Goal: Complete application form: Complete application form

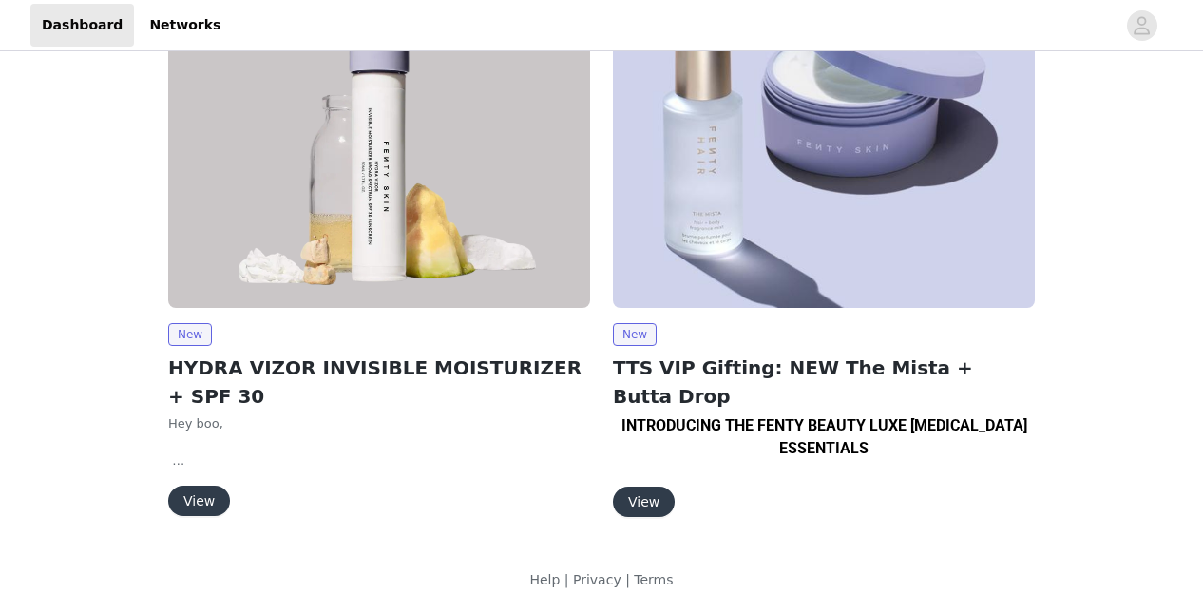
scroll to position [104, 0]
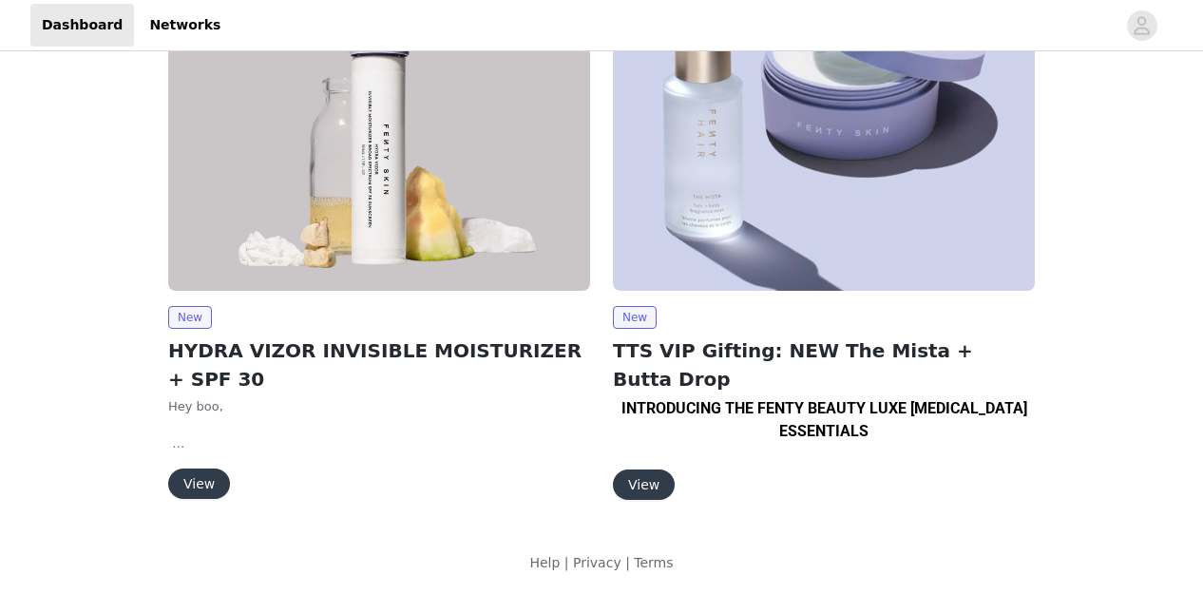
click at [646, 469] on button "View" at bounding box center [644, 484] width 62 height 30
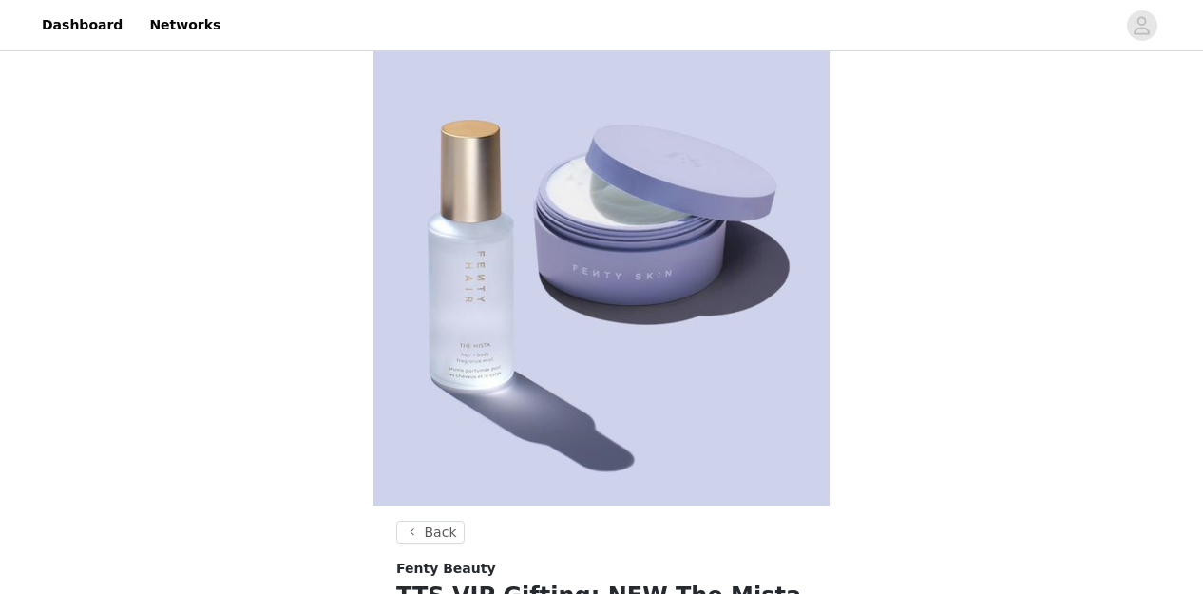
scroll to position [104, 0]
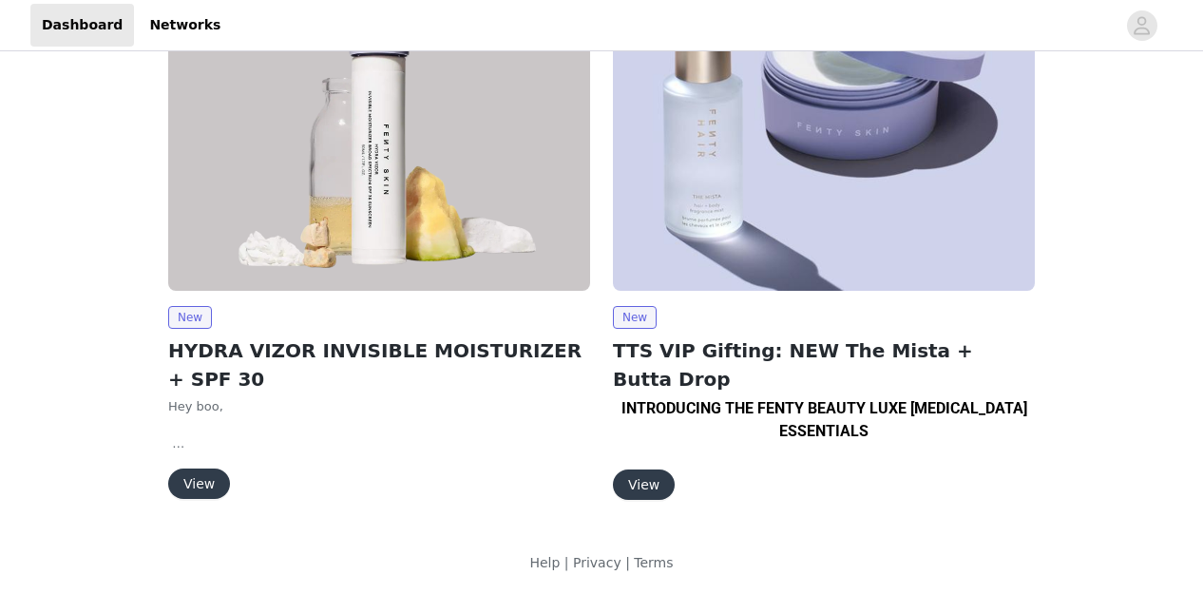
click at [199, 476] on button "View" at bounding box center [199, 483] width 62 height 30
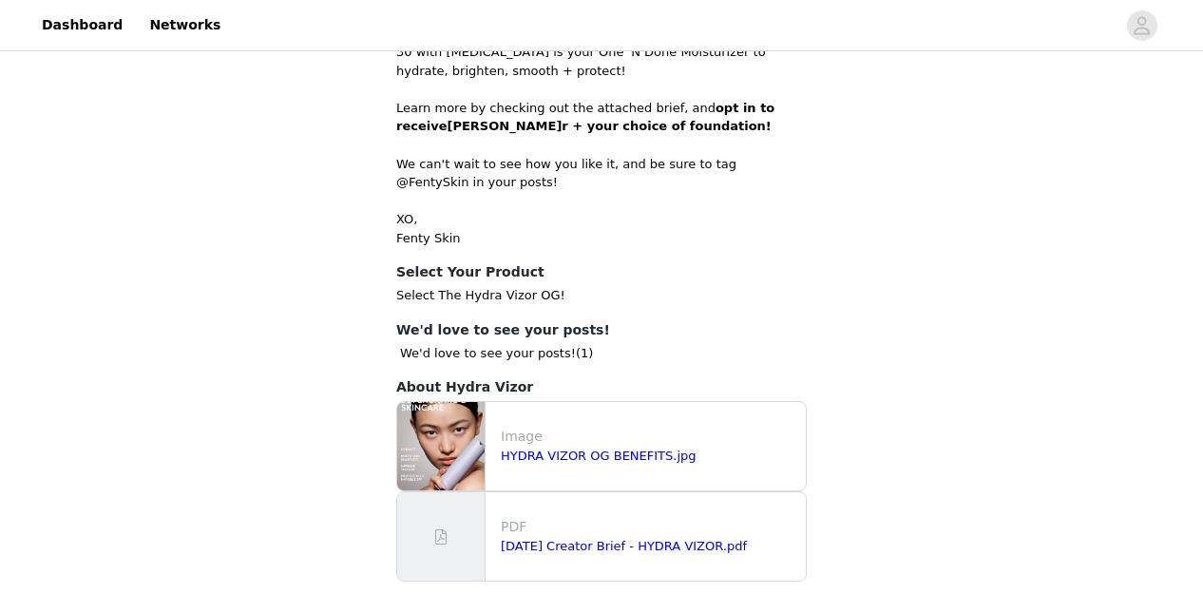
scroll to position [731, 0]
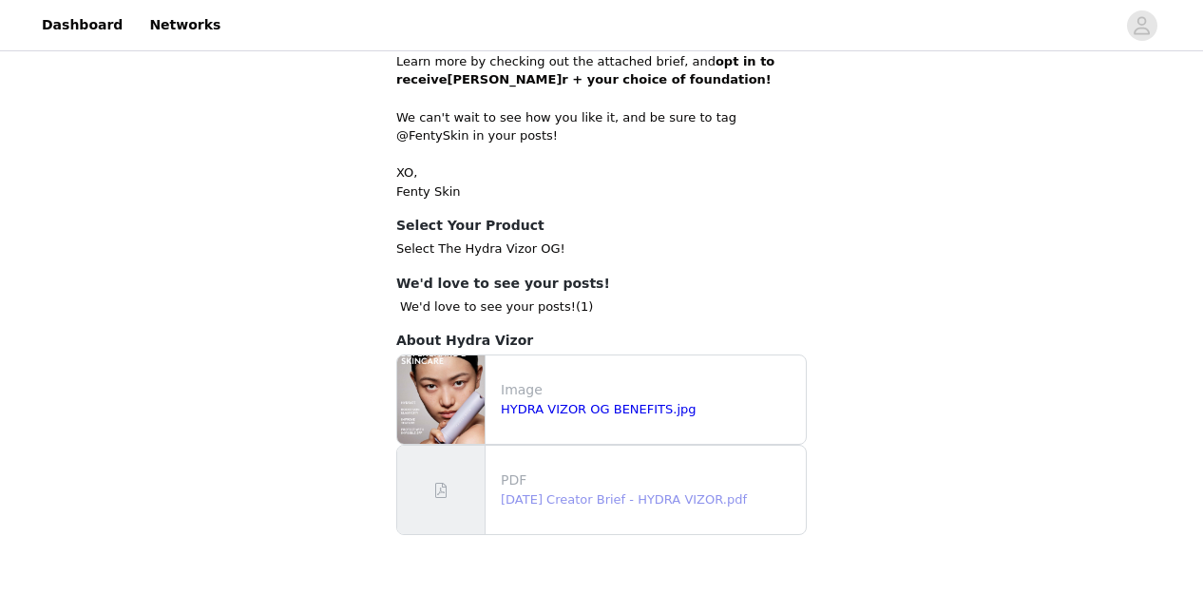
click at [571, 499] on link "[DATE] Creator Brief - HYDRA VIZOR.pdf" at bounding box center [624, 499] width 246 height 14
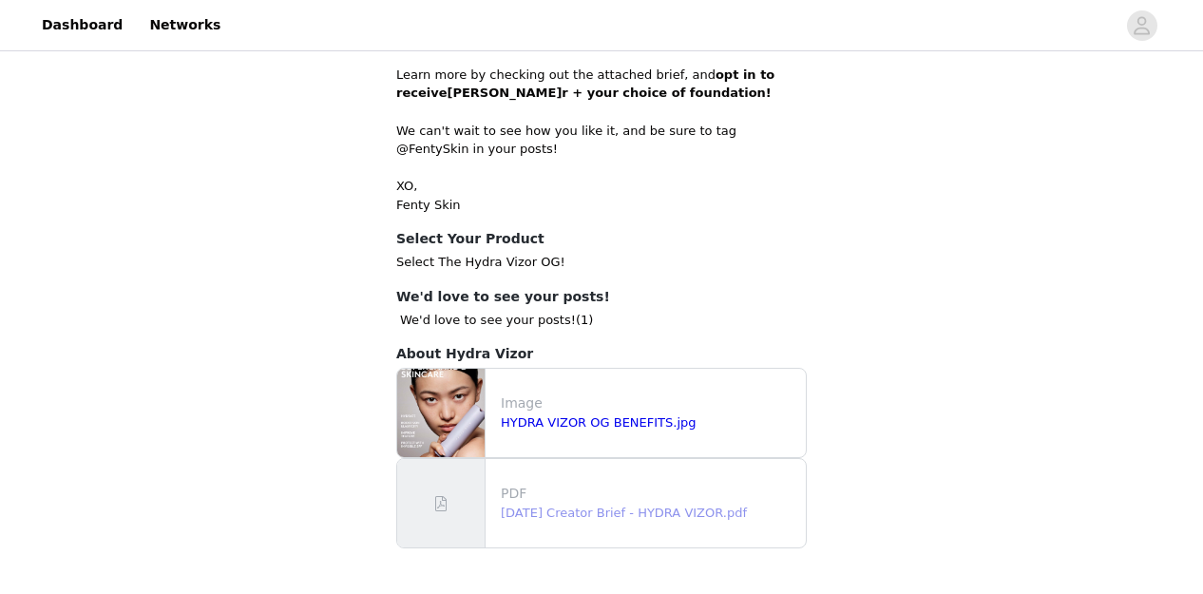
scroll to position [802, 0]
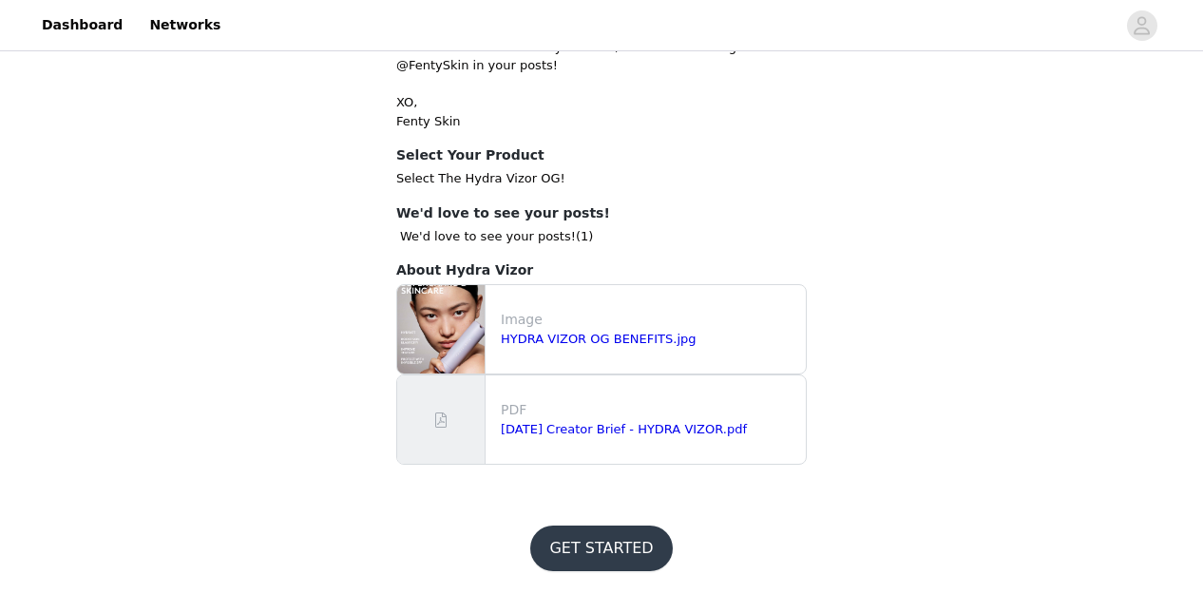
click at [596, 551] on button "GET STARTED" at bounding box center [601, 548] width 142 height 46
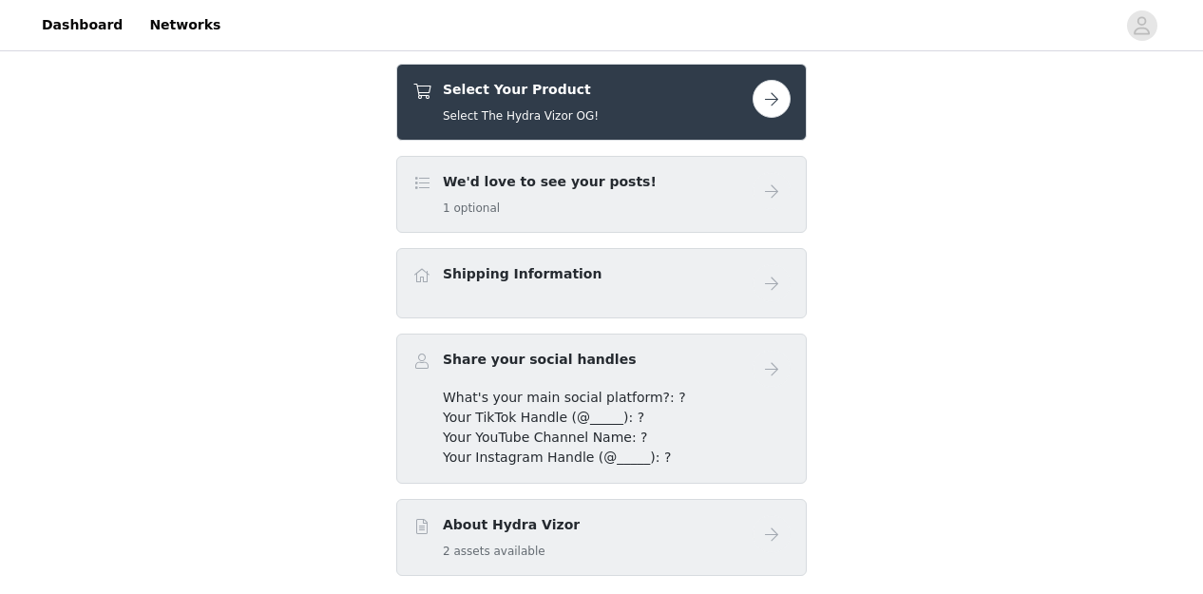
scroll to position [541, 0]
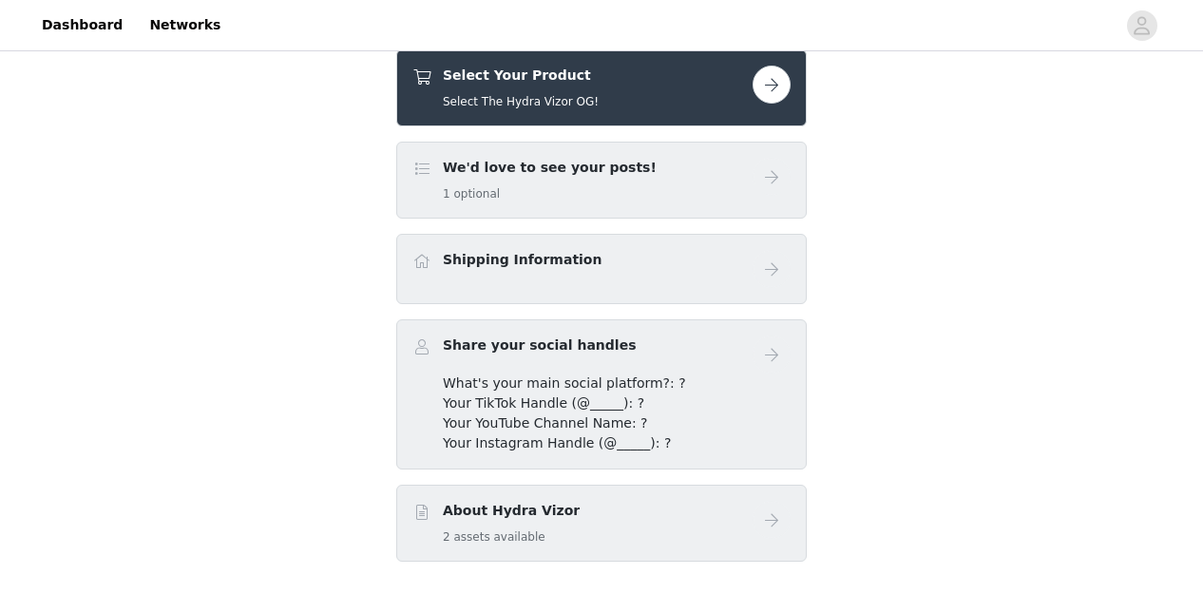
click at [775, 97] on button "button" at bounding box center [771, 85] width 38 height 38
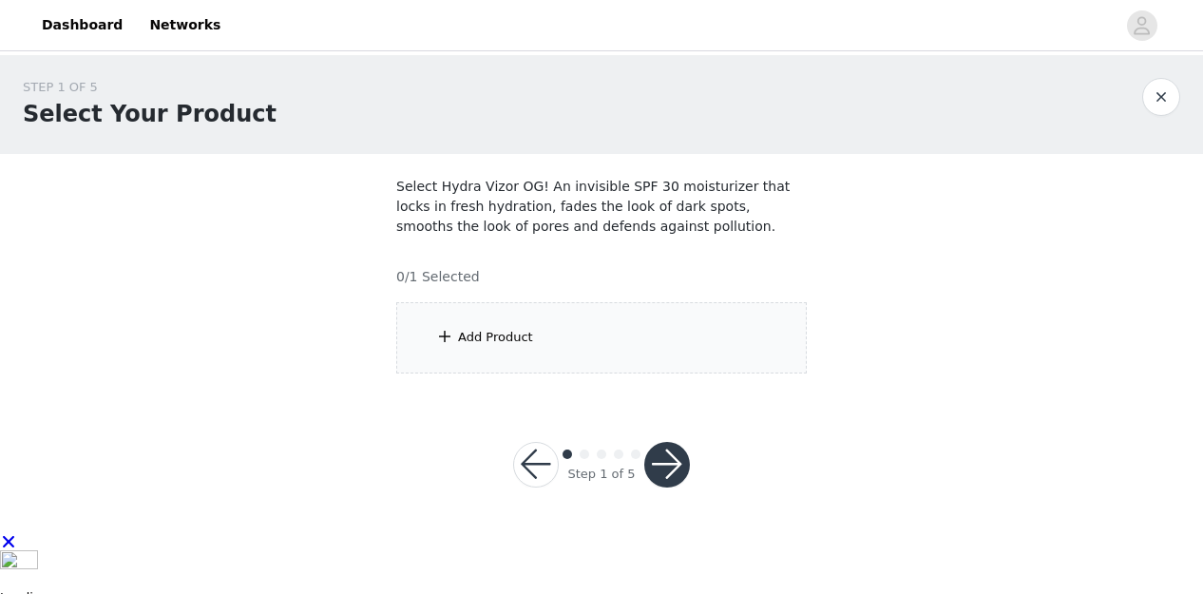
click at [493, 336] on div "Add Product" at bounding box center [495, 337] width 75 height 19
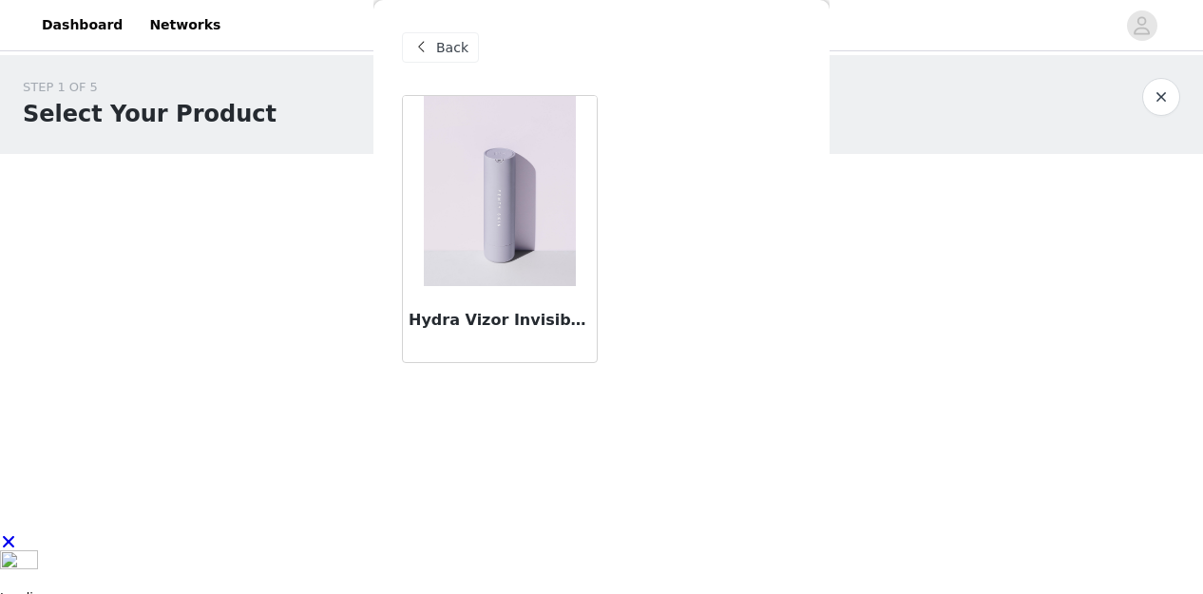
click at [512, 244] on img at bounding box center [500, 191] width 152 height 190
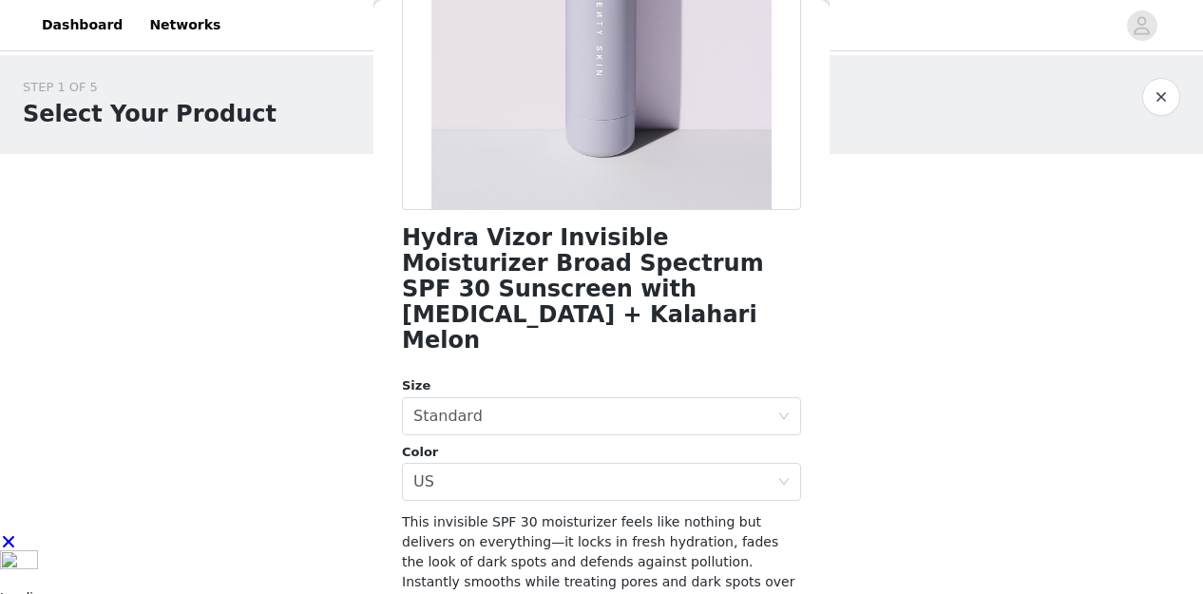
scroll to position [328, 0]
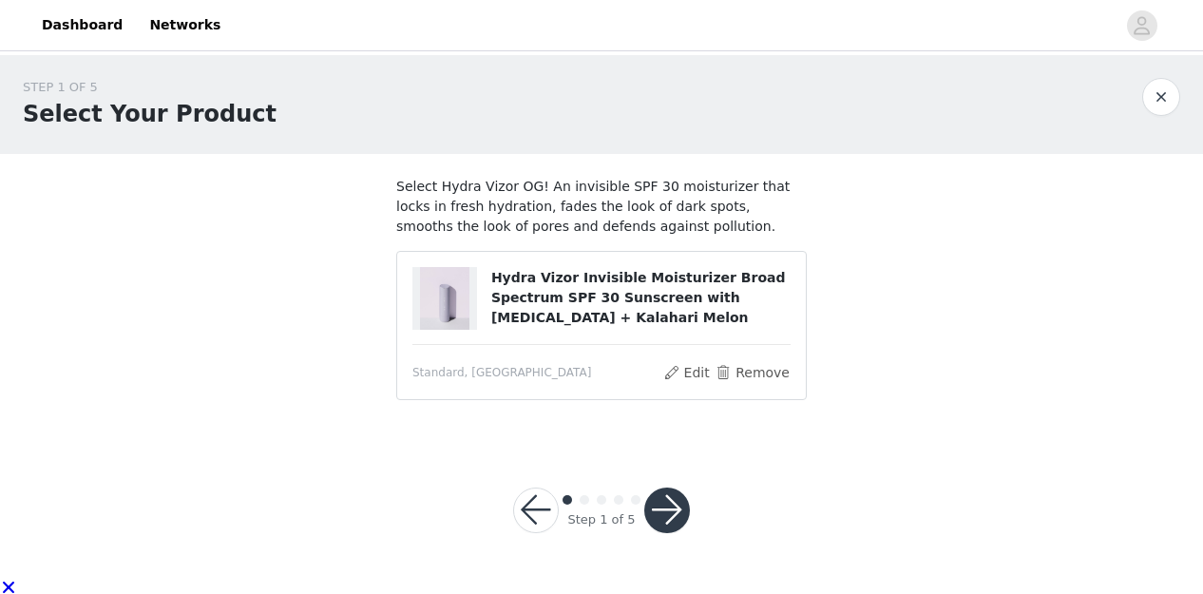
click at [671, 518] on button "button" at bounding box center [667, 510] width 46 height 46
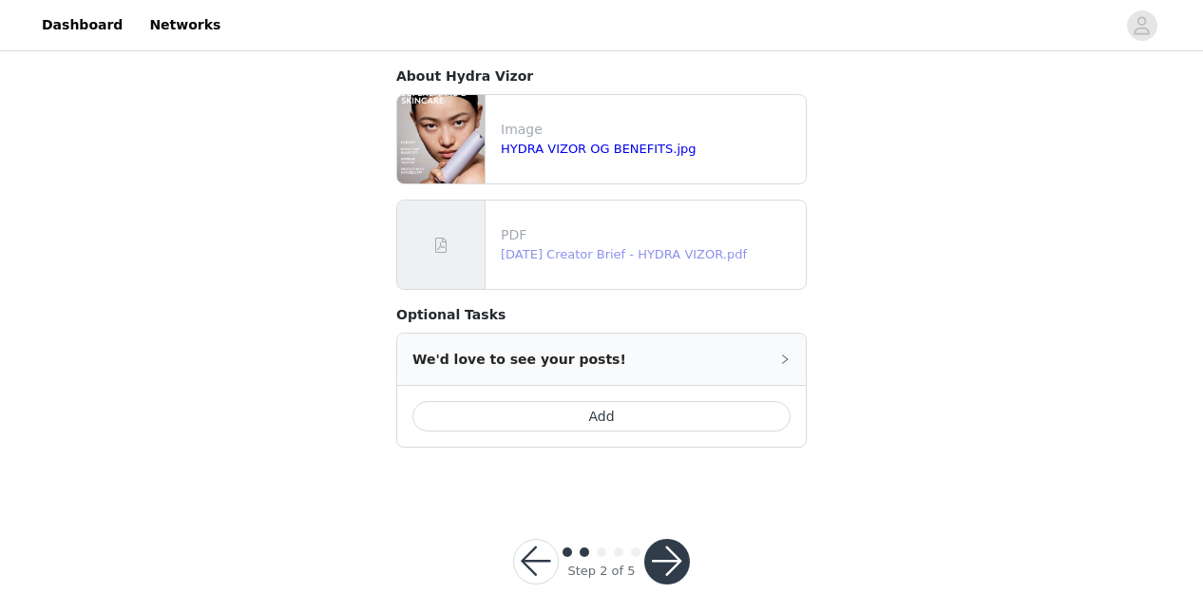
scroll to position [555, 0]
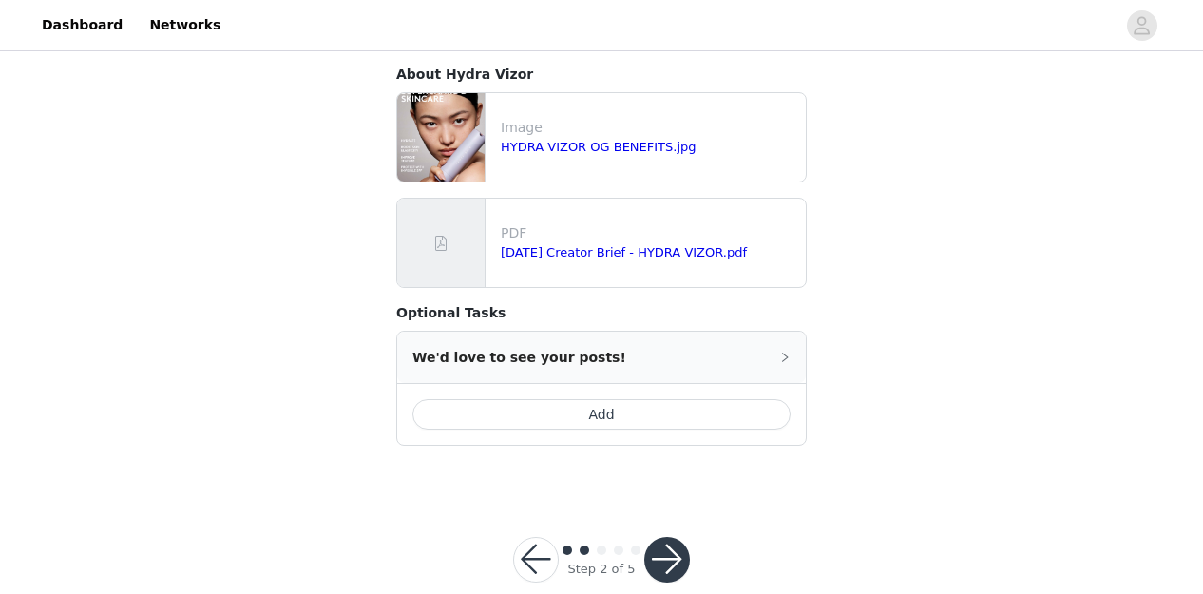
click at [613, 412] on button "Add" at bounding box center [601, 414] width 378 height 30
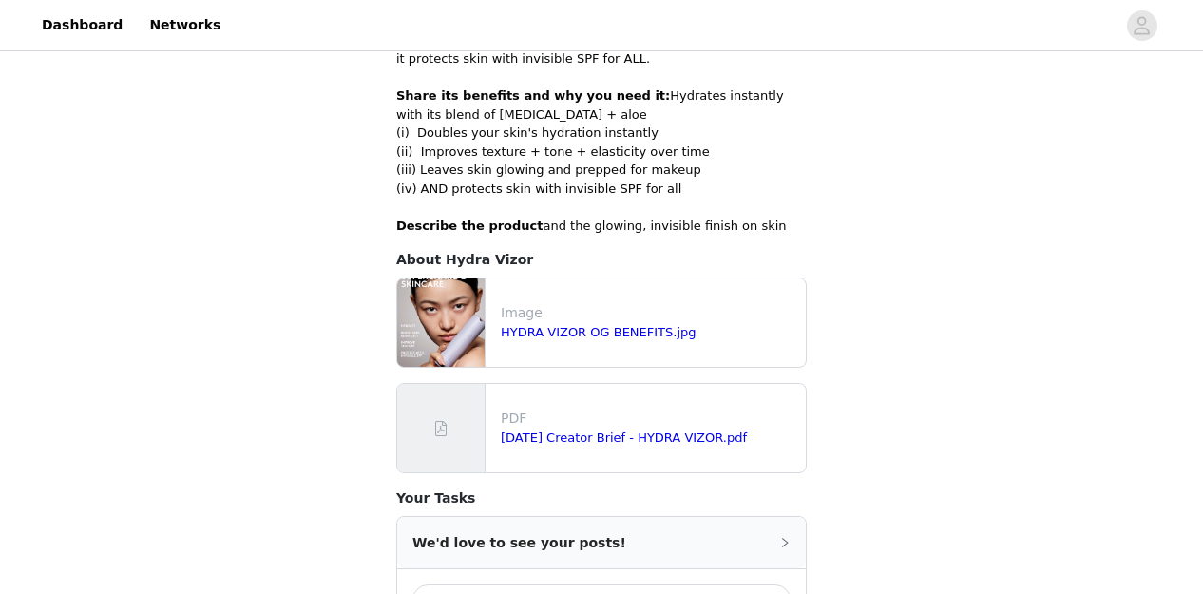
scroll to position [367, 0]
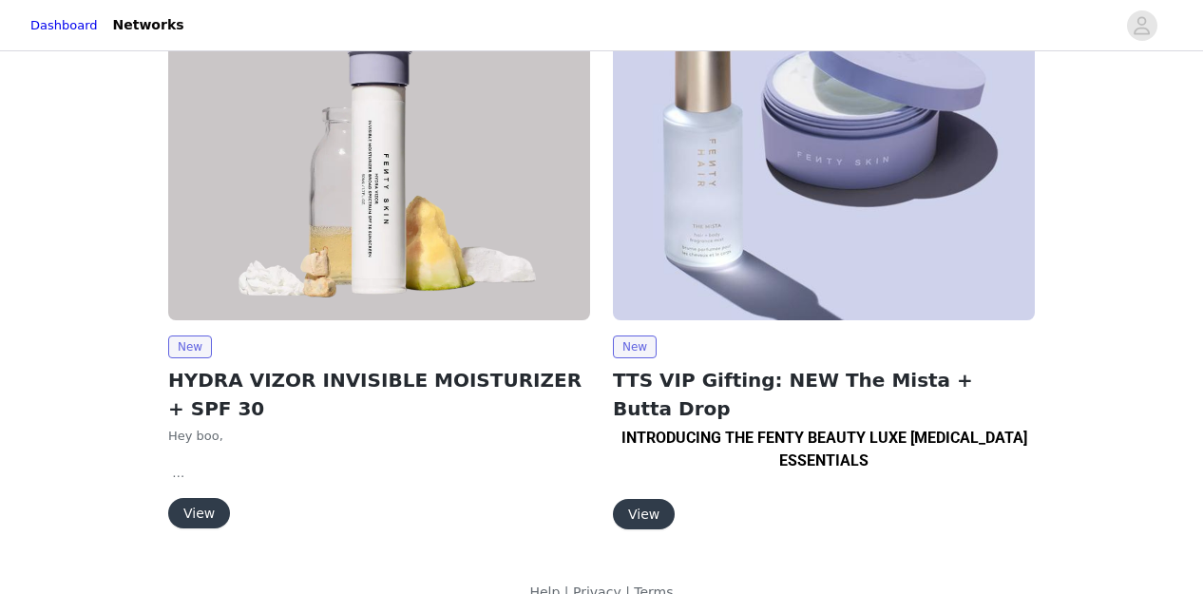
scroll to position [75, 0]
click at [641, 498] on button "View" at bounding box center [644, 513] width 62 height 30
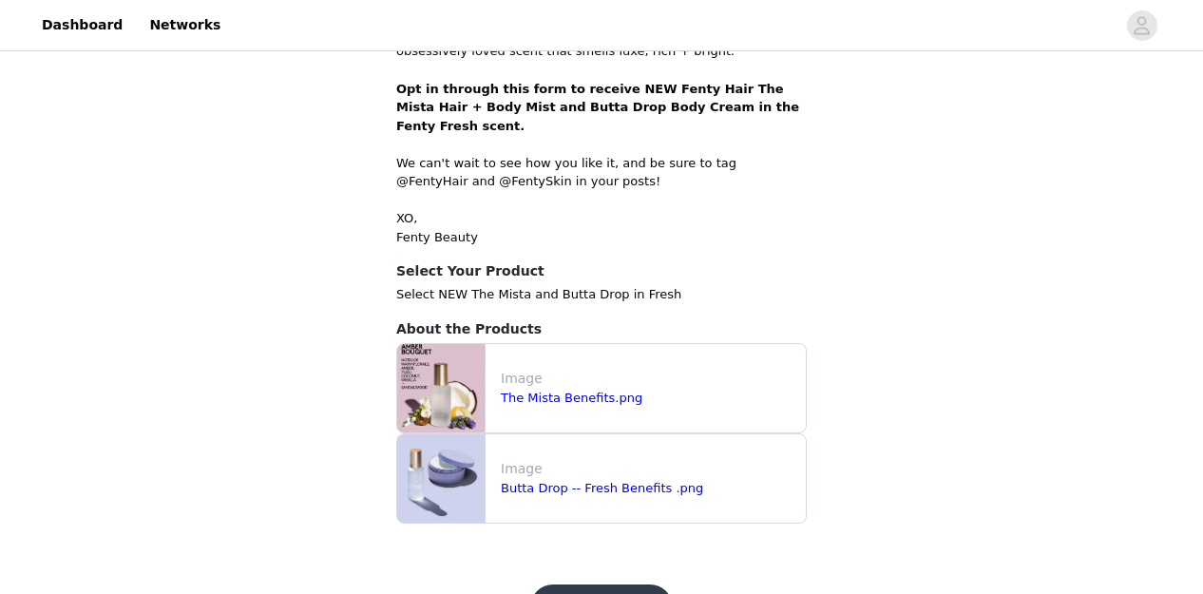
scroll to position [812, 0]
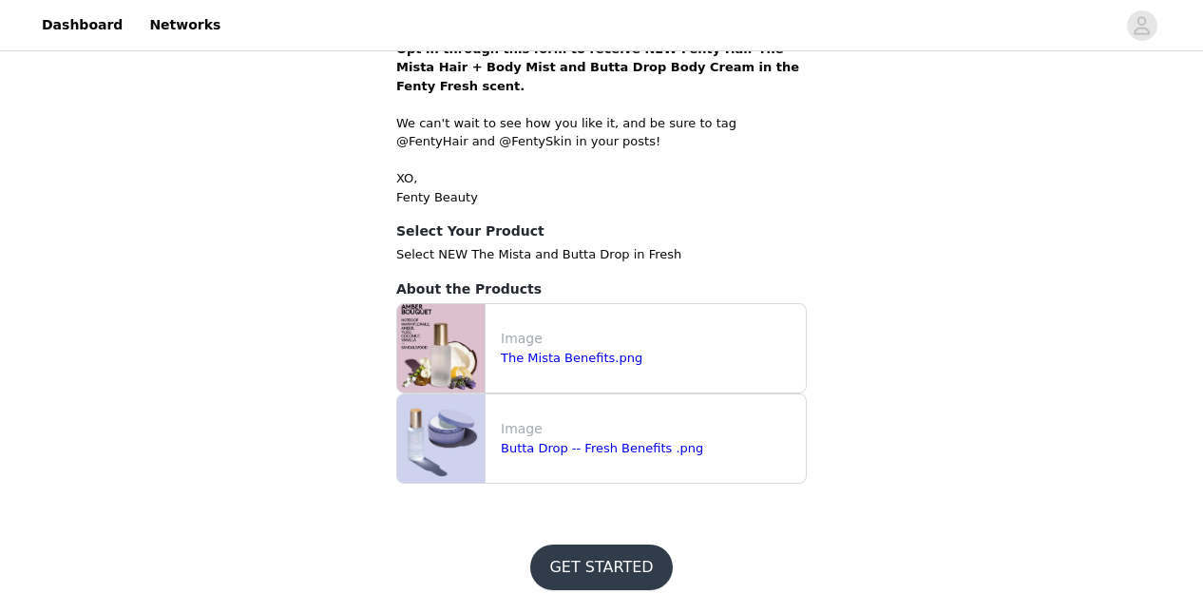
click at [586, 544] on button "GET STARTED" at bounding box center [601, 567] width 142 height 46
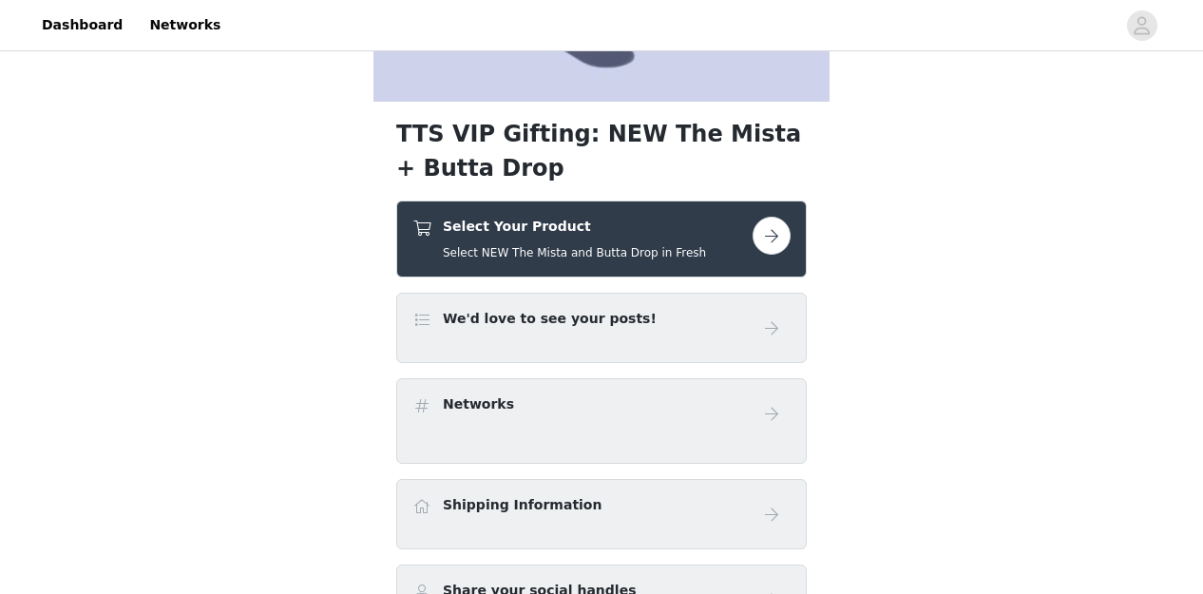
scroll to position [417, 0]
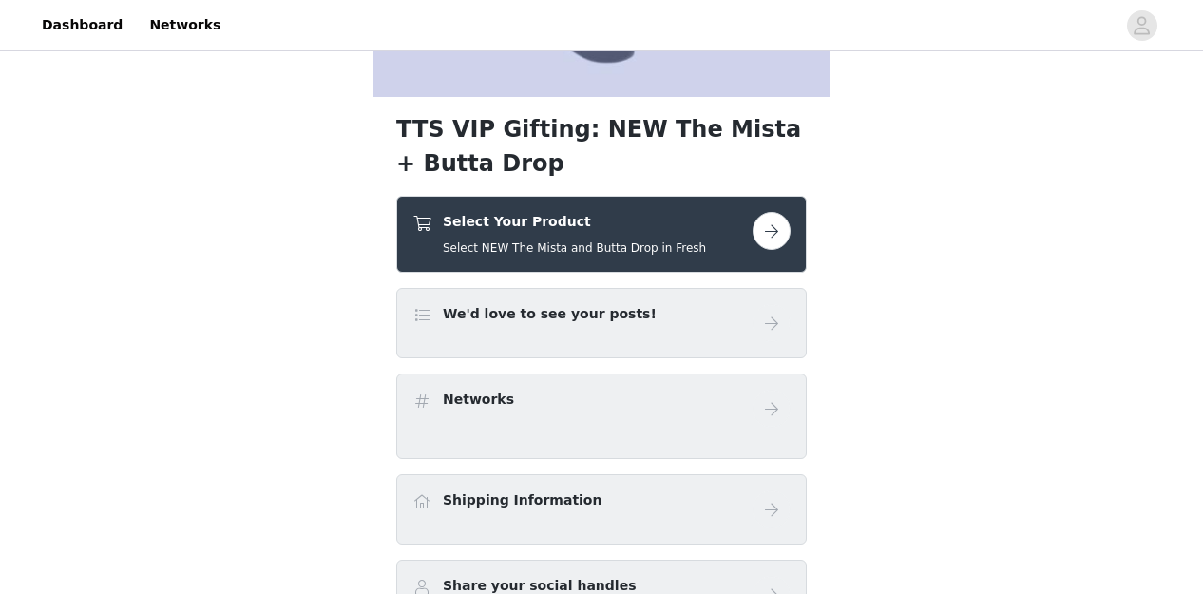
click at [770, 227] on button "button" at bounding box center [771, 231] width 38 height 38
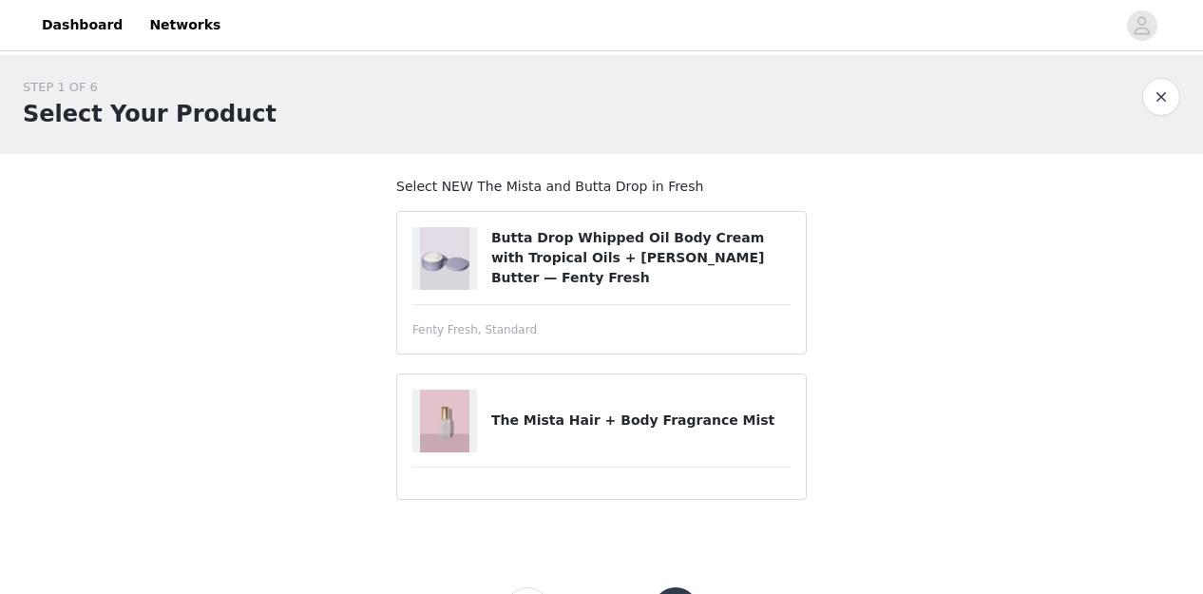
scroll to position [65, 0]
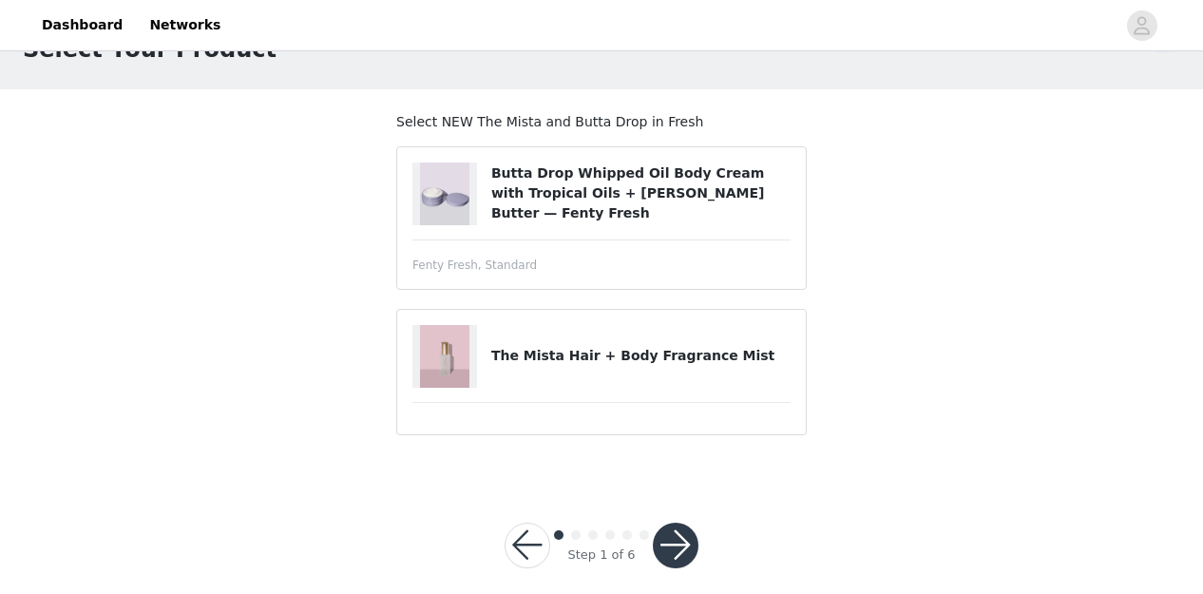
click at [593, 197] on h4 "Butta Drop Whipped Oil Body Cream with Tropical Oils + [PERSON_NAME] Butter — F…" at bounding box center [640, 193] width 299 height 60
click at [572, 360] on h4 "The Mista Hair + Body Fragrance Mist" at bounding box center [640, 356] width 299 height 20
click at [676, 542] on button "button" at bounding box center [676, 545] width 46 height 46
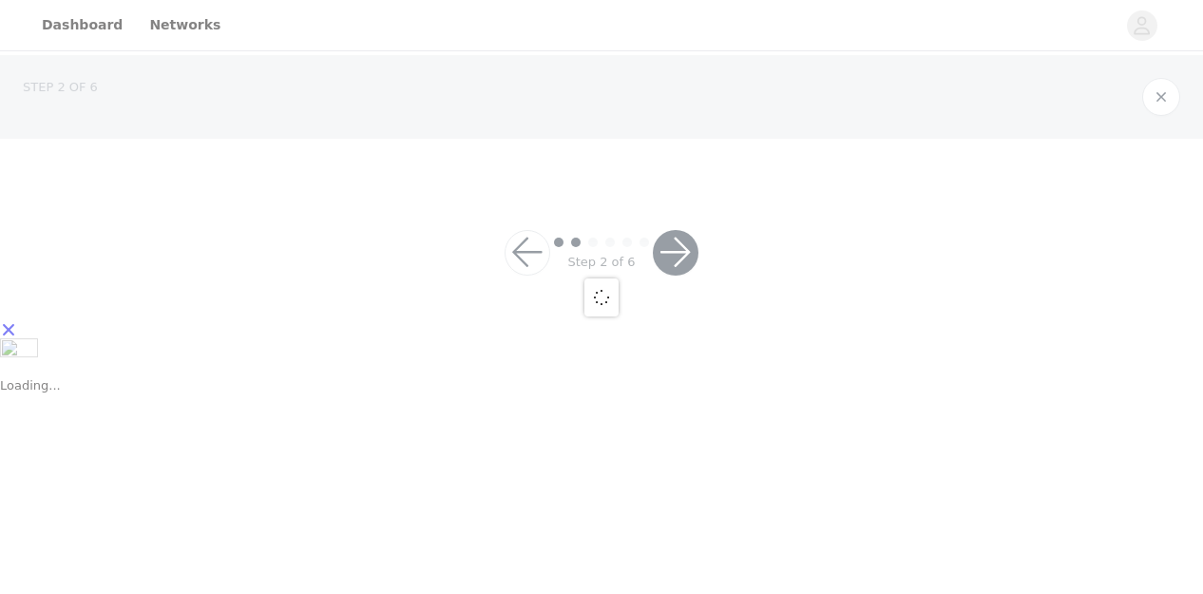
click at [454, 221] on div at bounding box center [601, 297] width 1203 height 594
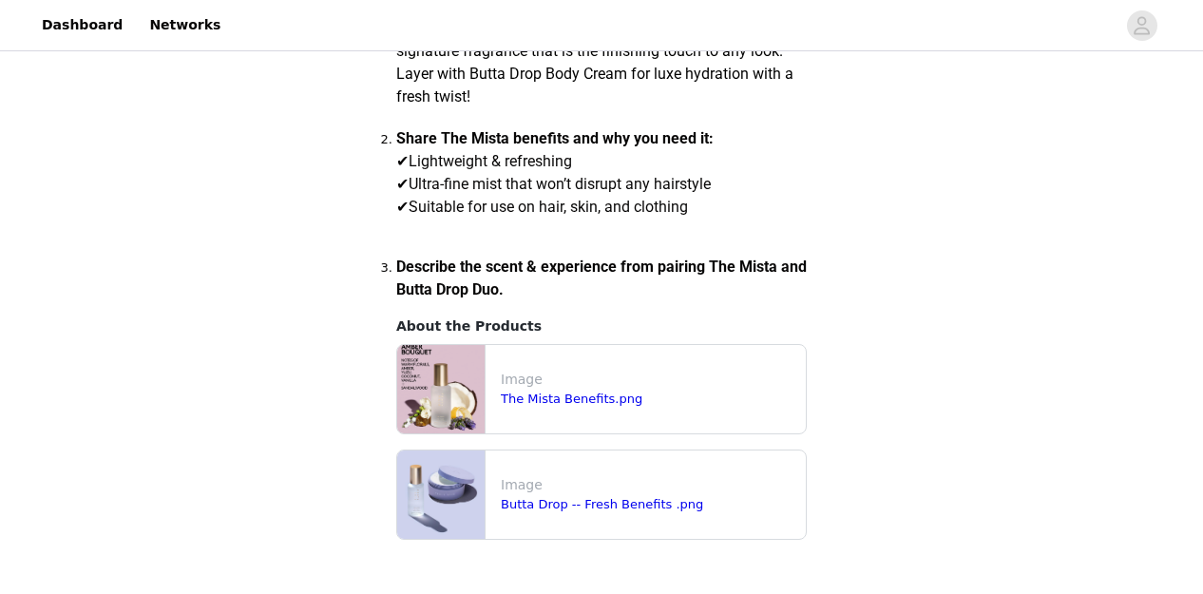
scroll to position [497, 0]
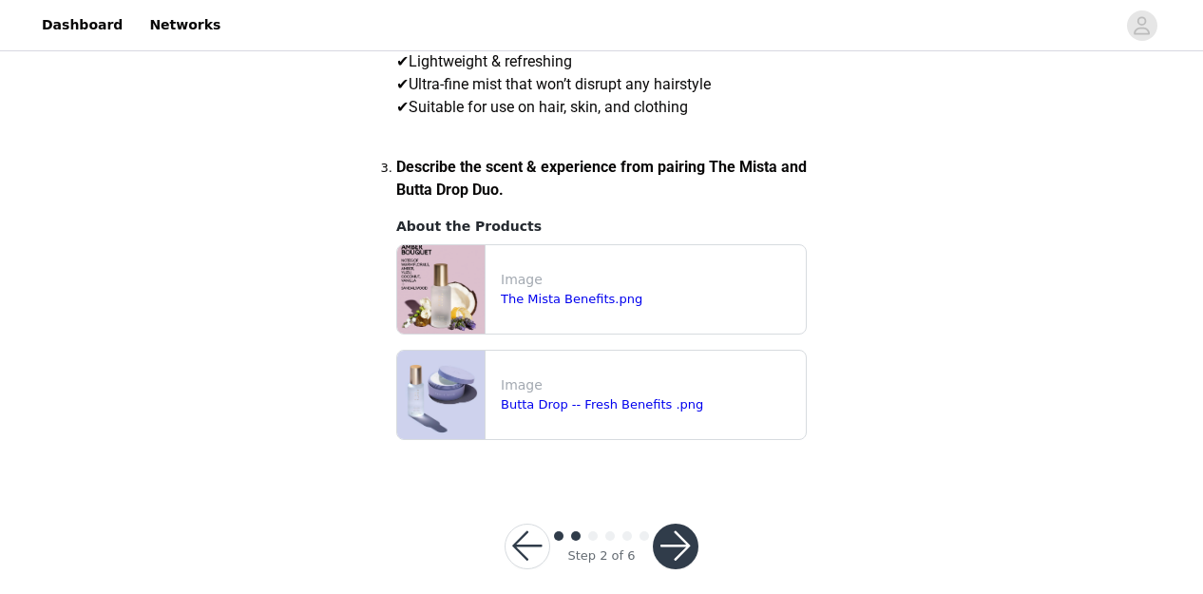
click at [676, 523] on button "button" at bounding box center [676, 546] width 46 height 46
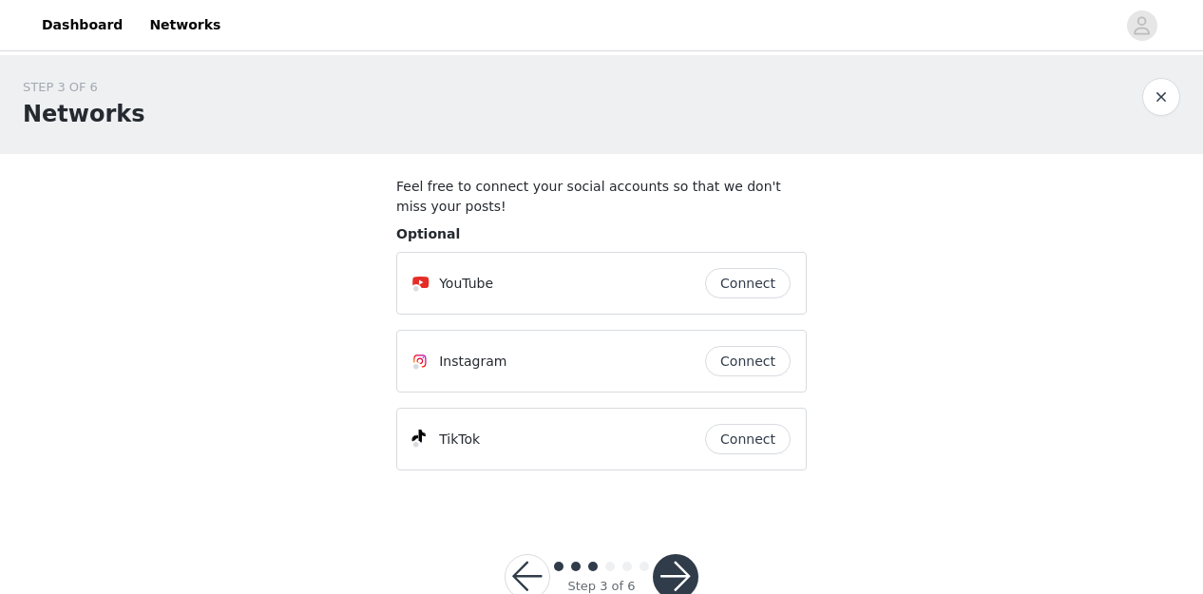
click at [749, 361] on button "Connect" at bounding box center [747, 361] width 85 height 30
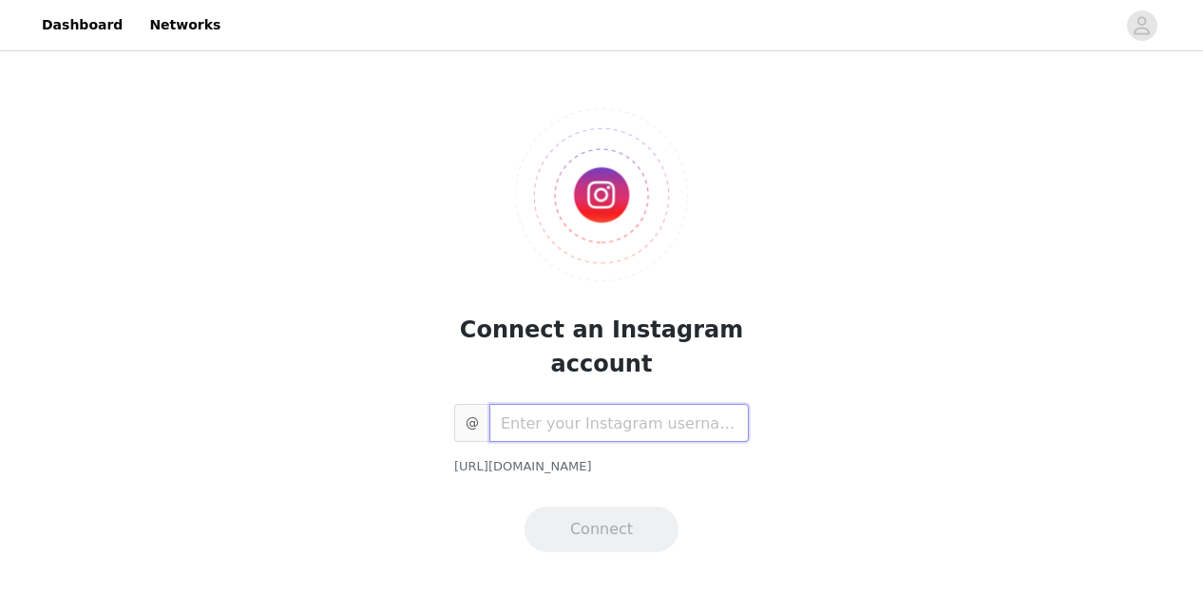
click at [603, 420] on input "text" at bounding box center [618, 423] width 259 height 38
type input "b"
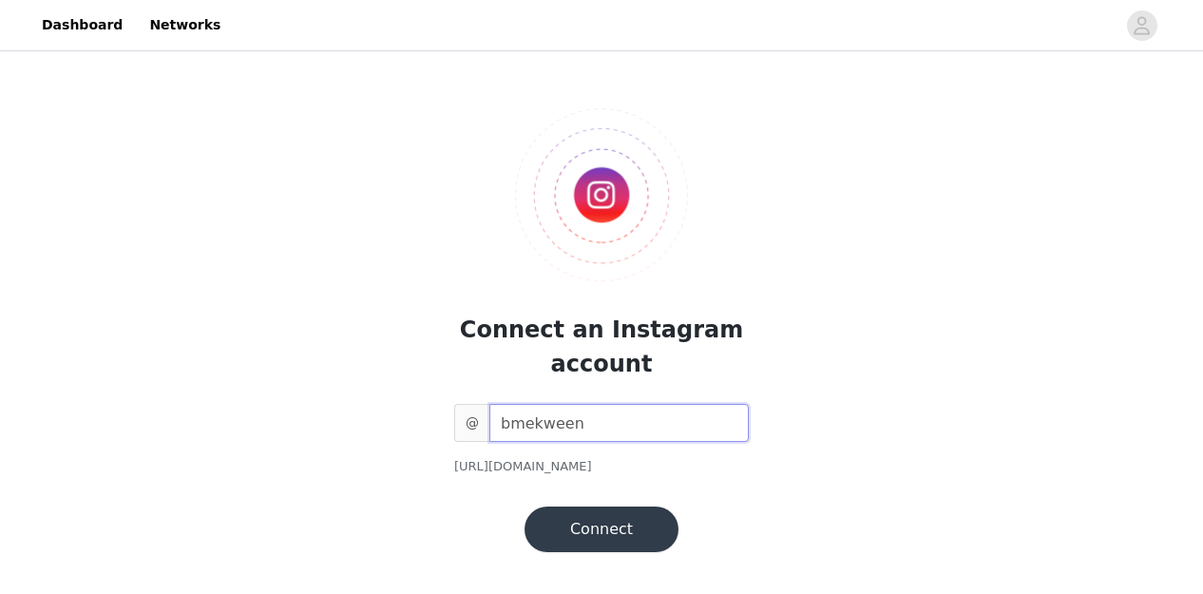
type input "bmekween"
click at [599, 535] on button "Connect" at bounding box center [601, 529] width 154 height 46
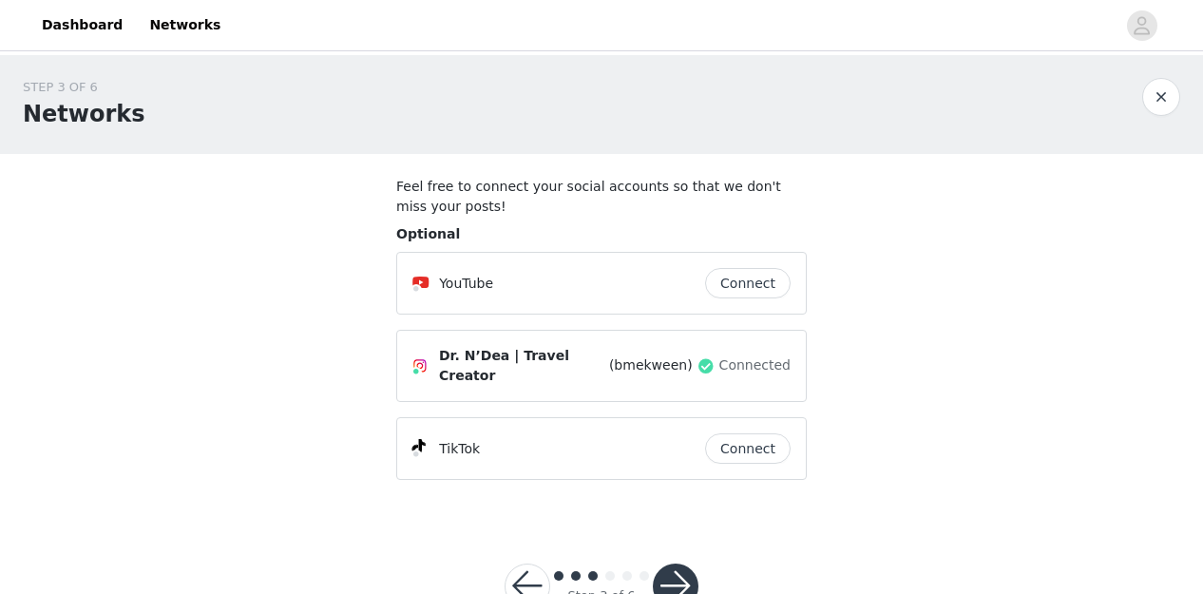
click at [740, 440] on button "Connect" at bounding box center [747, 448] width 85 height 30
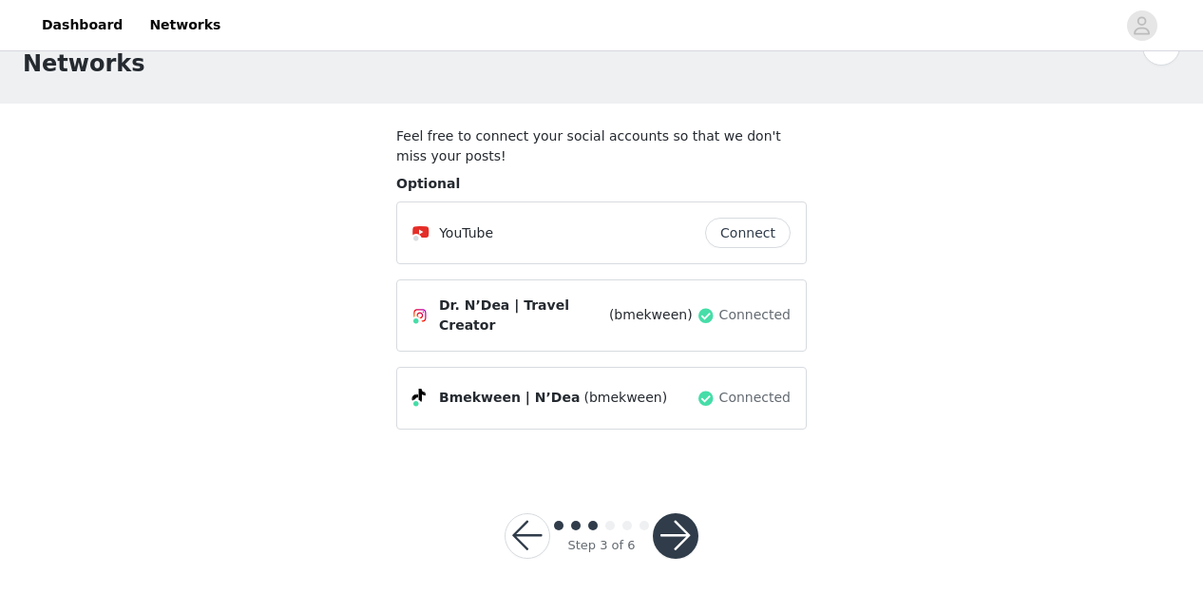
click at [674, 535] on button "button" at bounding box center [676, 536] width 46 height 46
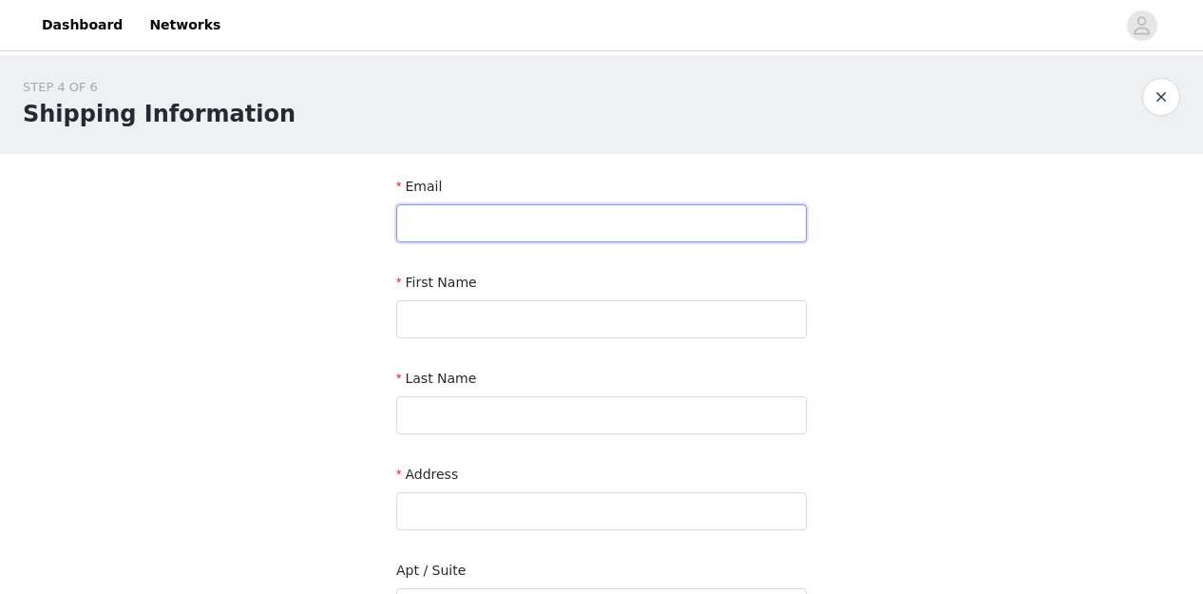
click at [461, 213] on input "text" at bounding box center [601, 223] width 410 height 38
type input "bmekween@gmail.com"
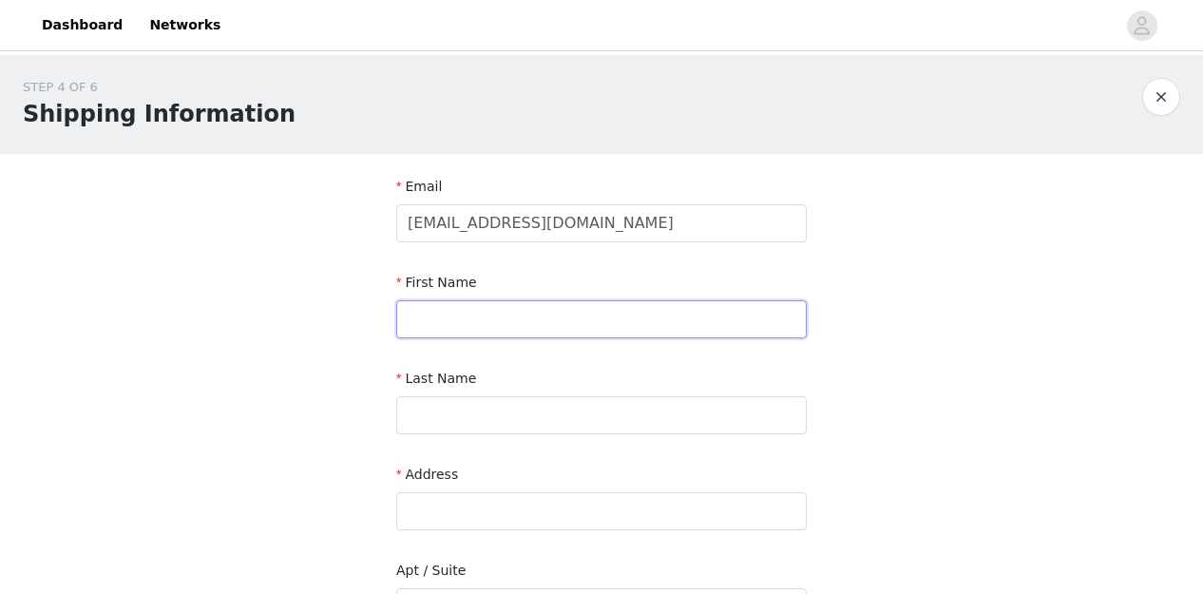
type input "N'Dea"
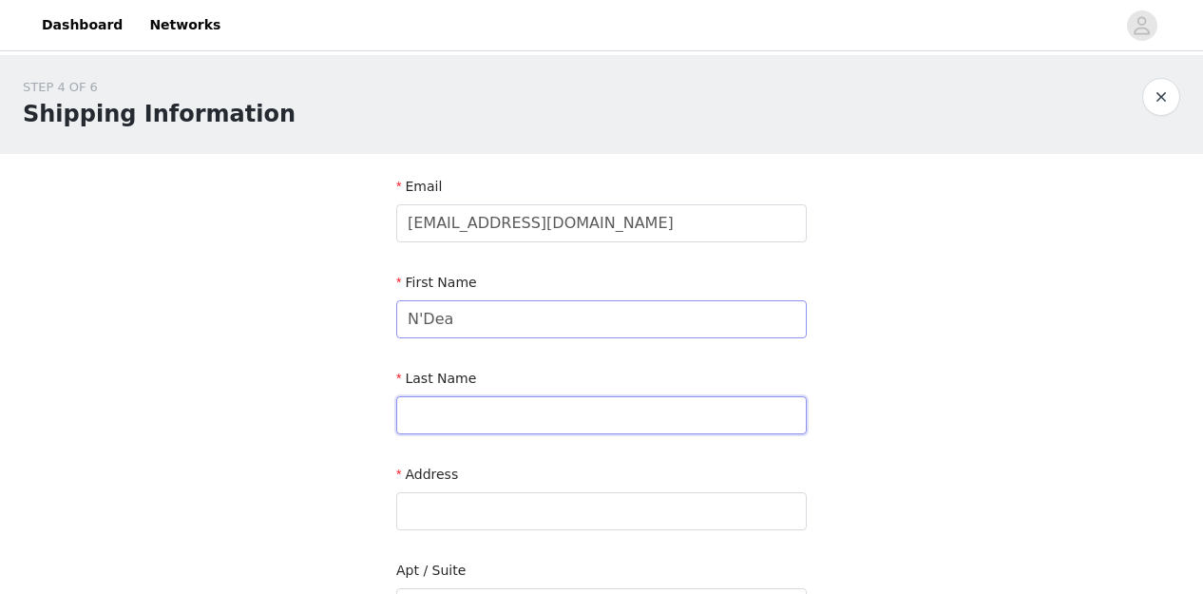
type input "Irvin-Choy"
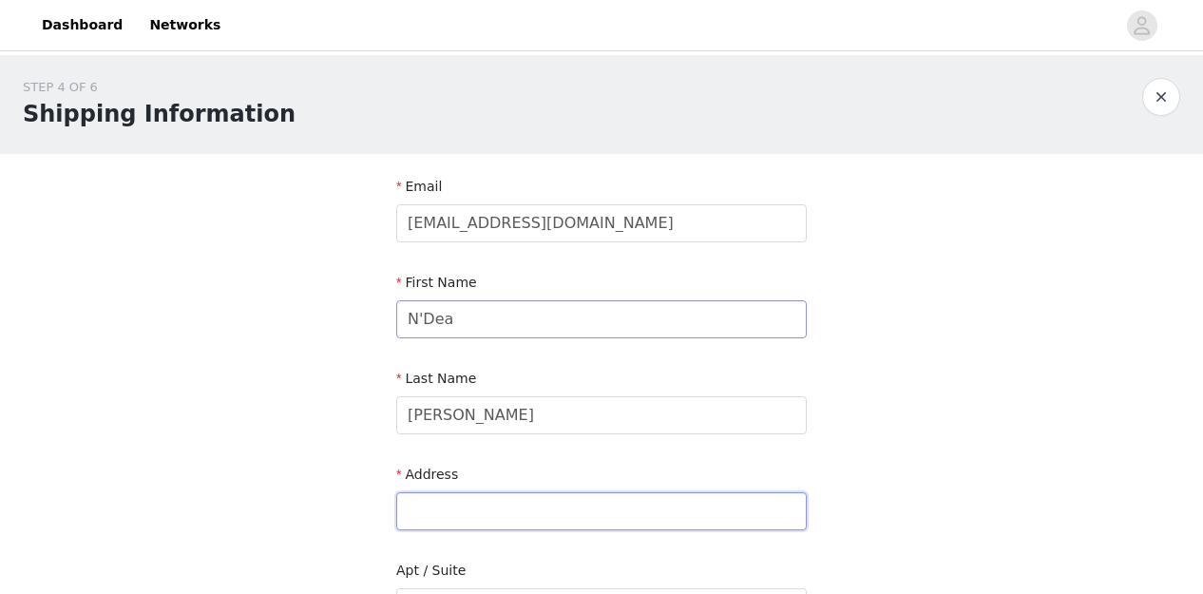
type input "200 E Broadway APT 432"
type input "Glendale"
type input "91205-1091"
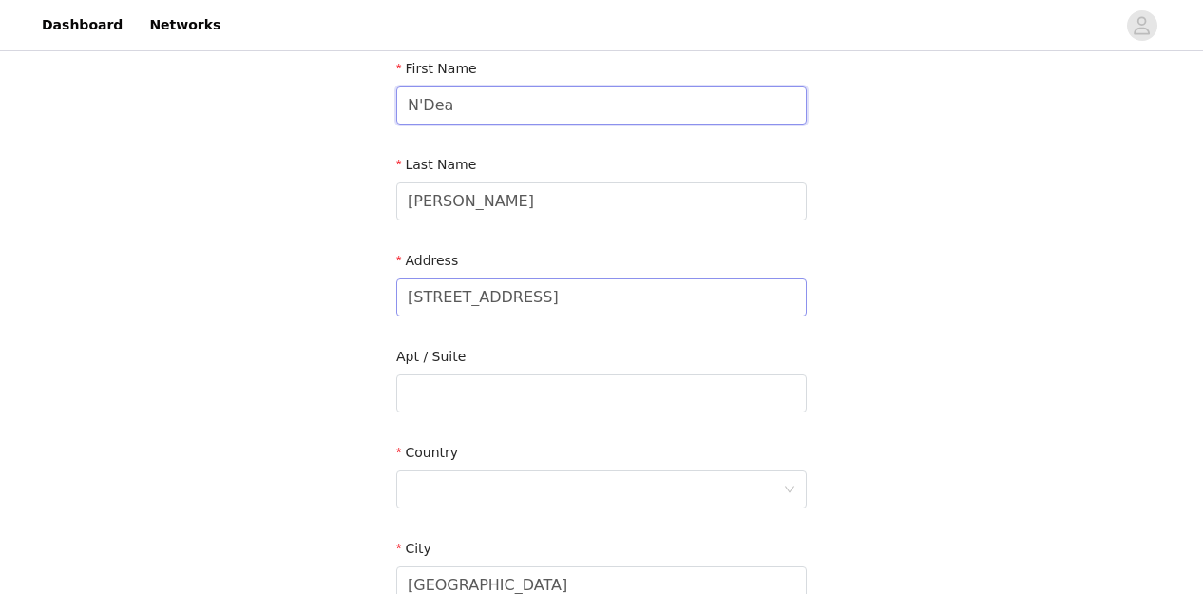
scroll to position [284, 0]
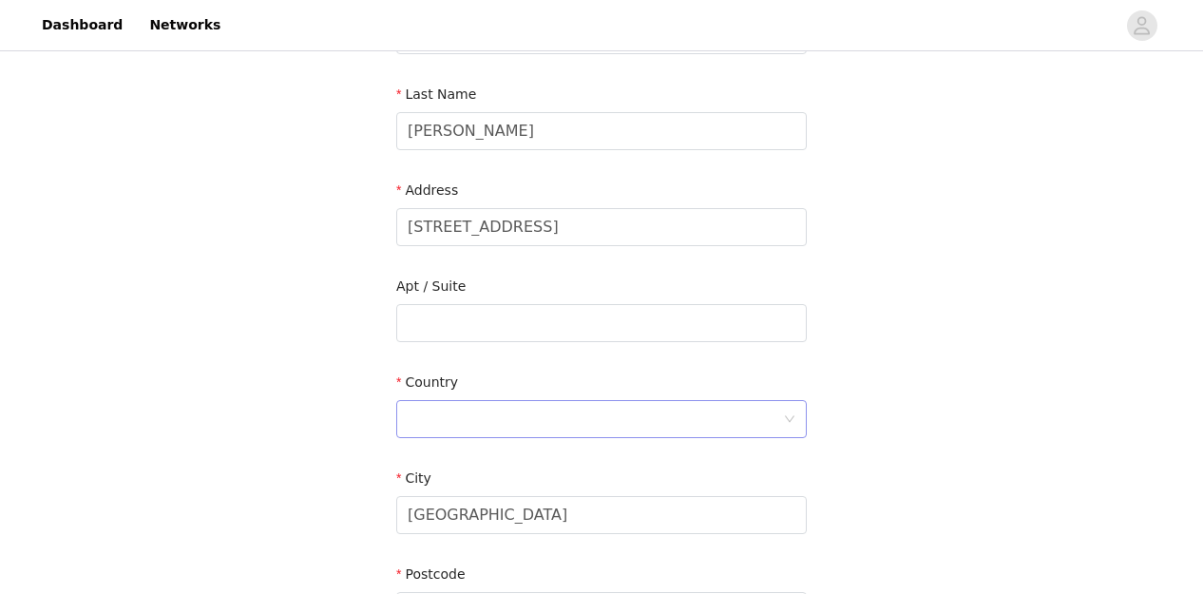
click at [485, 424] on div at bounding box center [595, 419] width 375 height 36
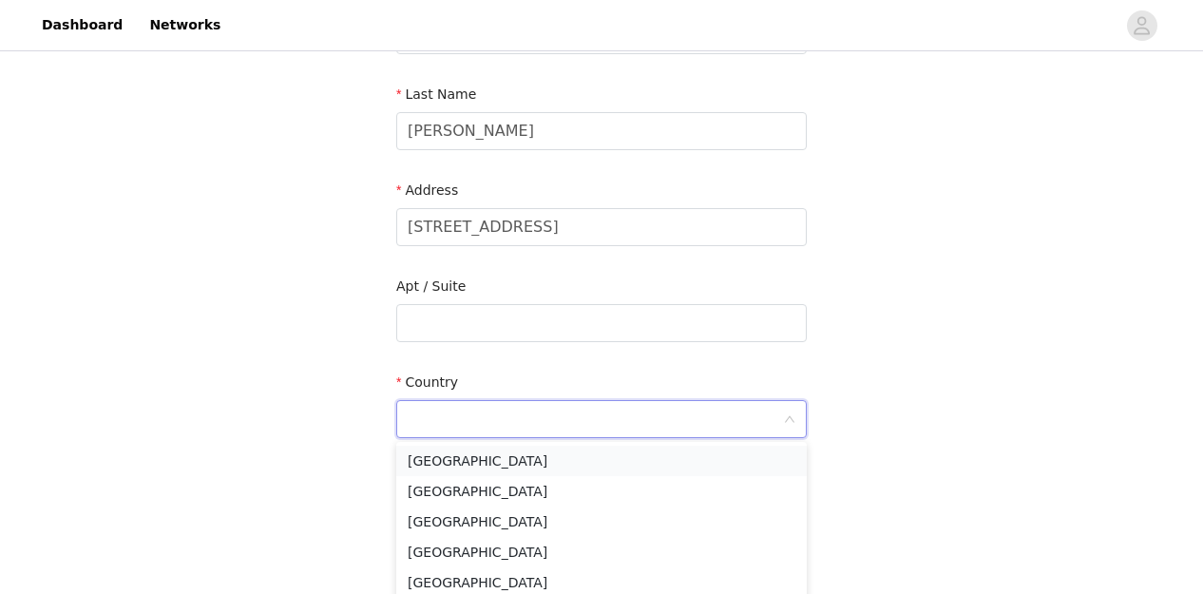
click at [470, 469] on li "United States" at bounding box center [601, 461] width 410 height 30
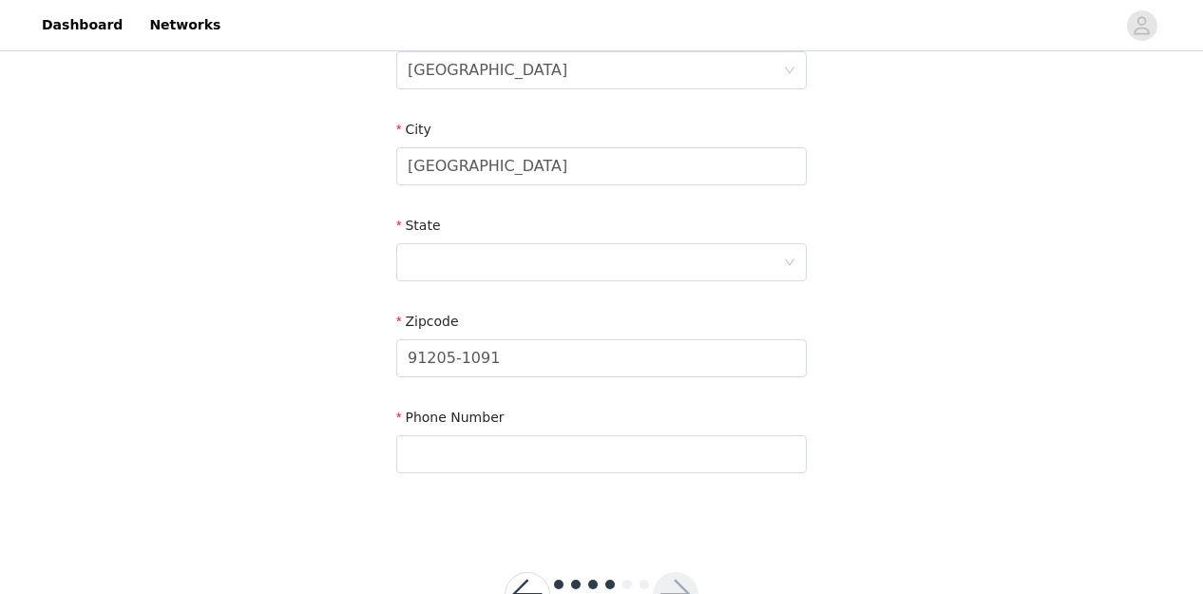
scroll to position [636, 0]
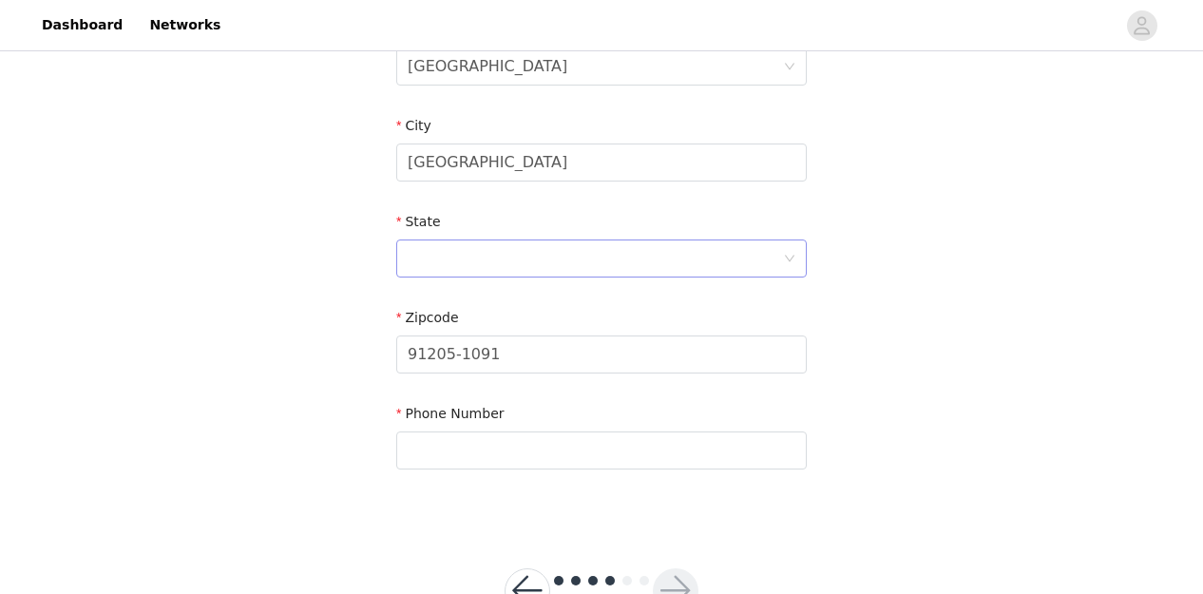
click at [454, 273] on div at bounding box center [595, 258] width 375 height 36
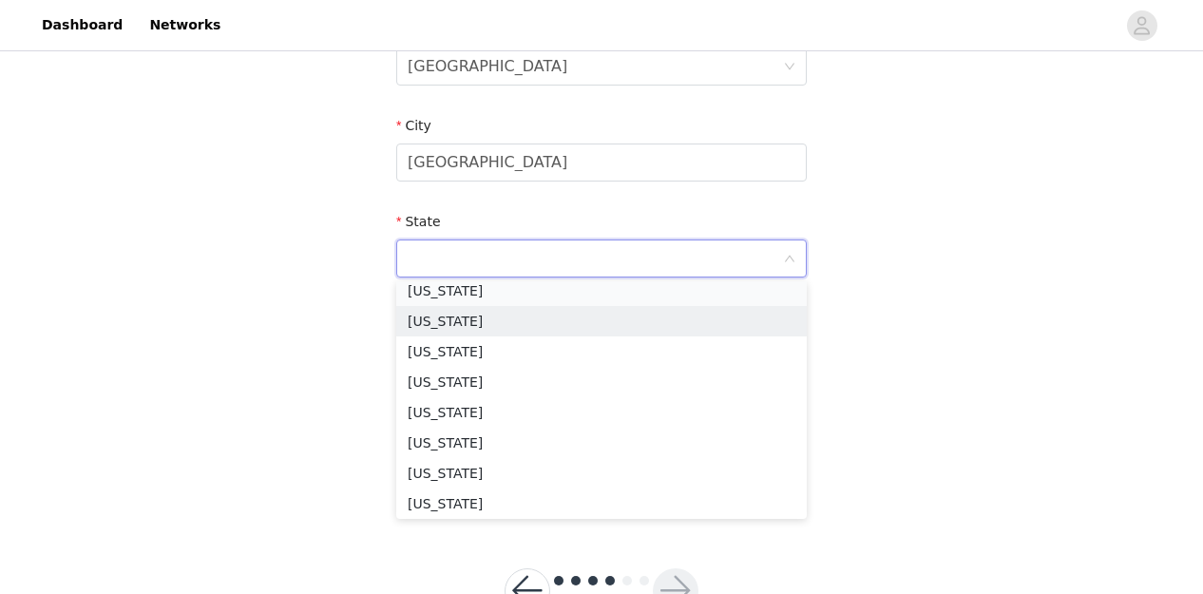
scroll to position [247, 0]
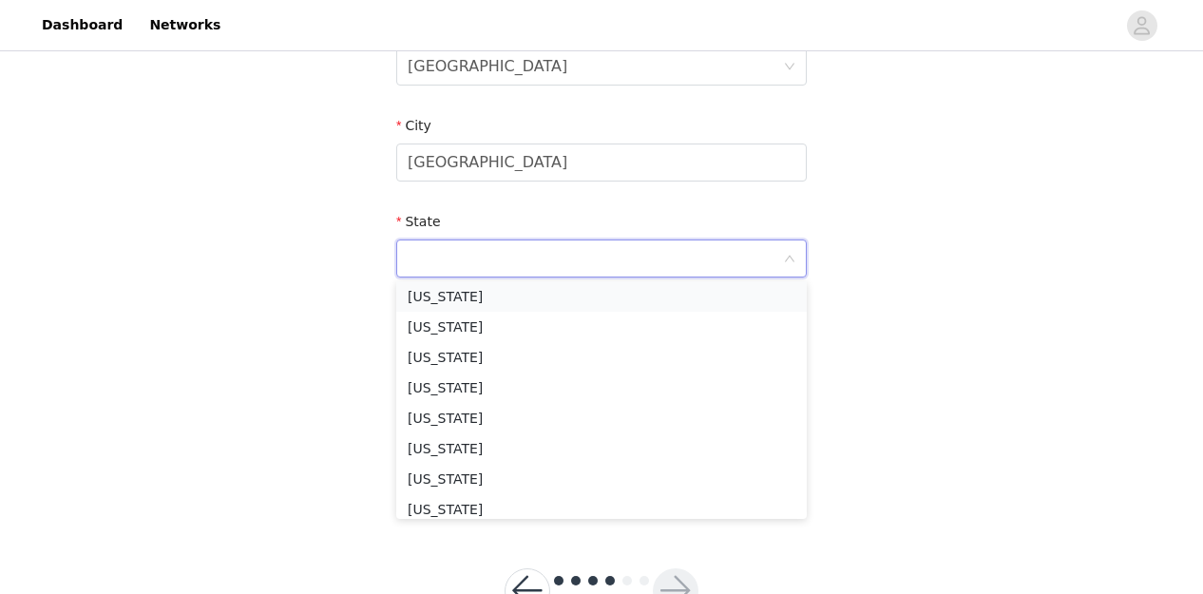
click at [432, 290] on li "California" at bounding box center [601, 296] width 410 height 30
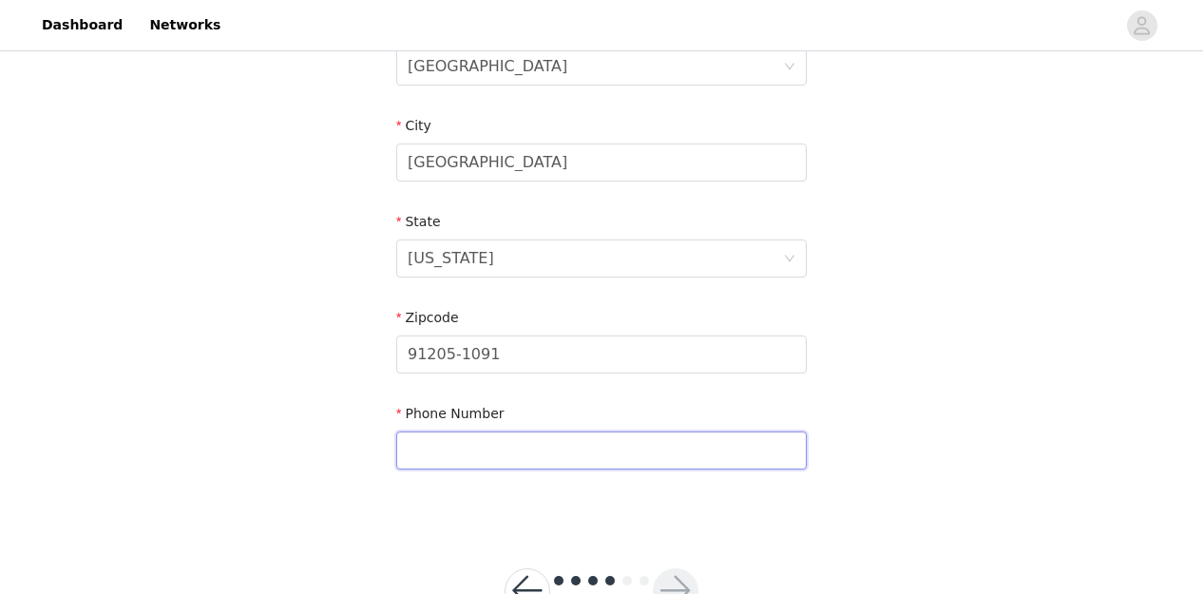
click at [456, 447] on input "text" at bounding box center [601, 450] width 410 height 38
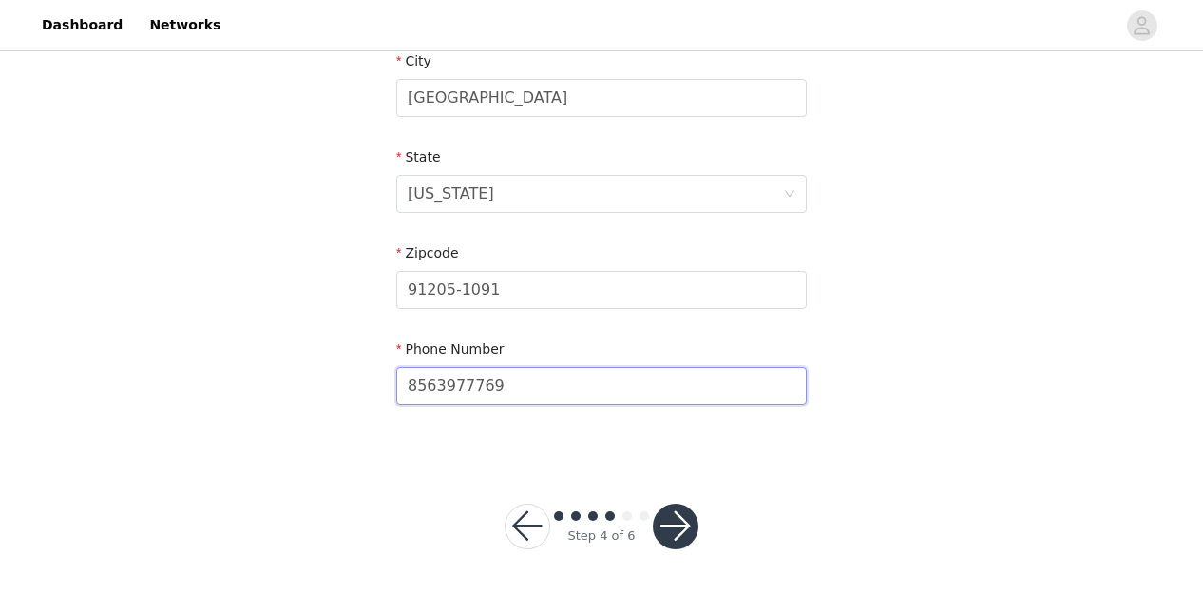
type input "8563977769"
click at [673, 516] on button "button" at bounding box center [676, 526] width 46 height 46
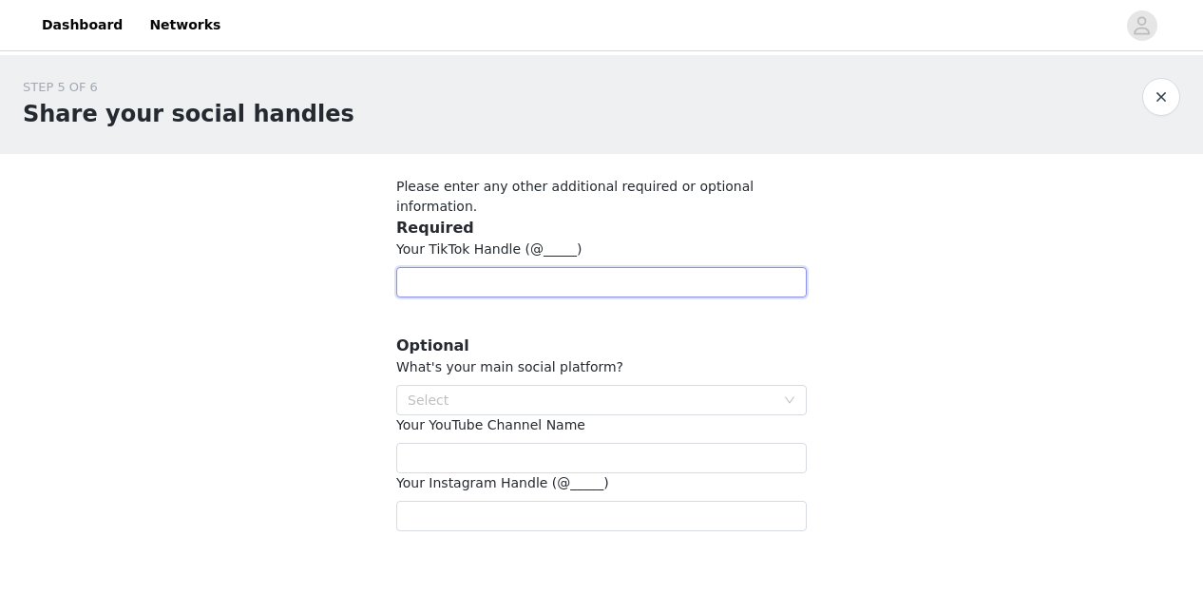
click at [531, 267] on input "text" at bounding box center [601, 282] width 410 height 30
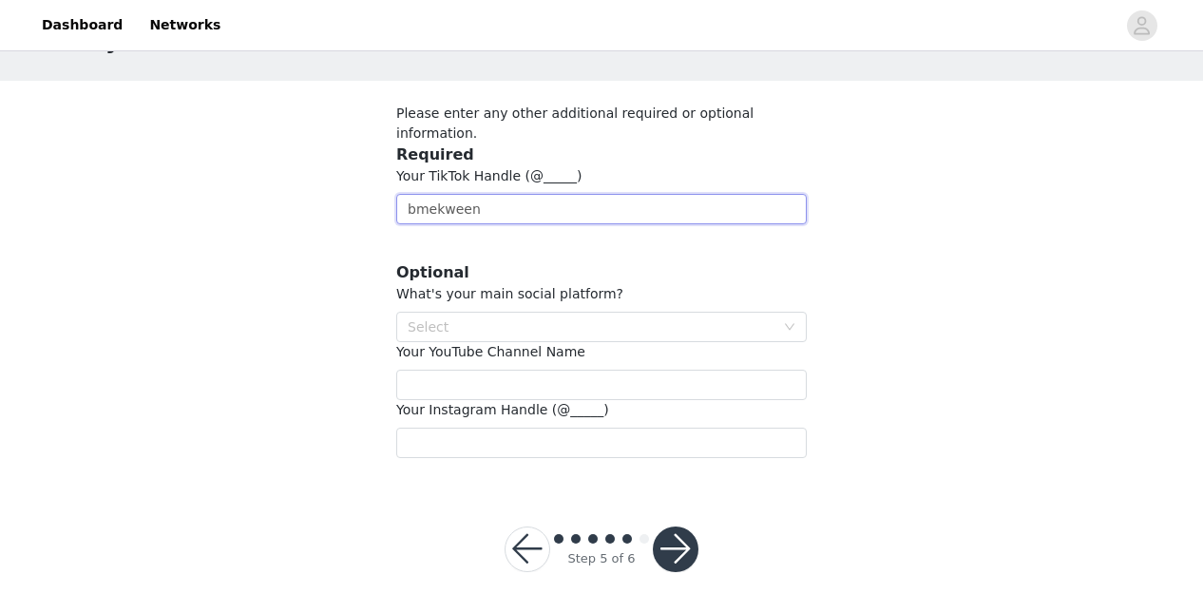
scroll to position [76, 0]
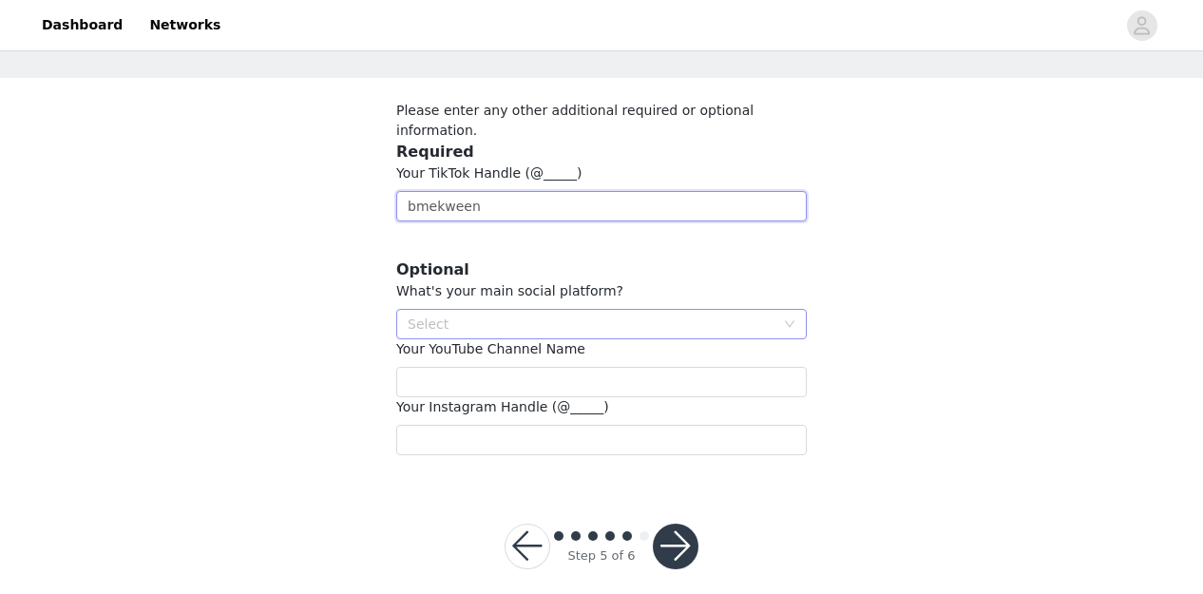
type input "bmekween"
click at [571, 317] on div "Select" at bounding box center [601, 324] width 410 height 30
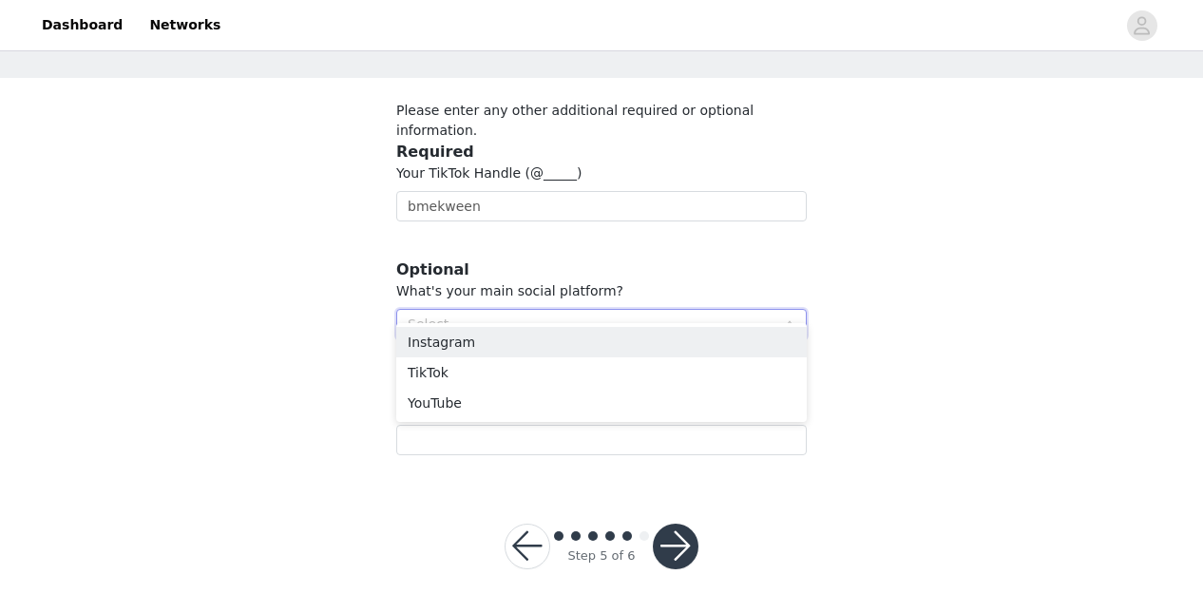
click at [554, 314] on div "Select" at bounding box center [591, 323] width 367 height 19
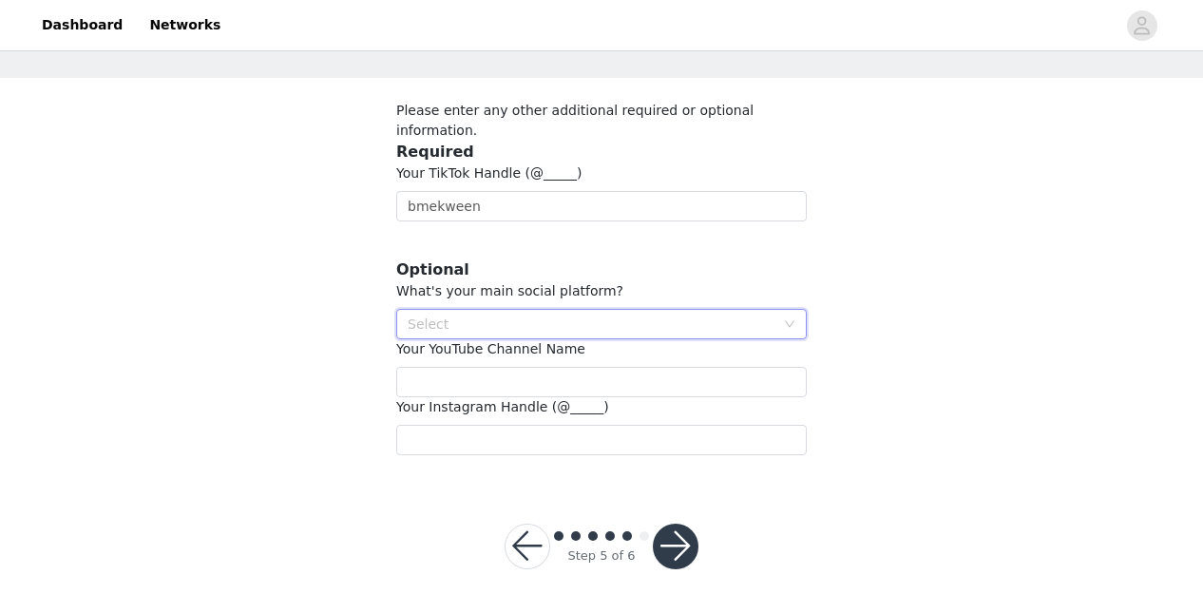
click at [521, 314] on div "Select" at bounding box center [591, 323] width 367 height 19
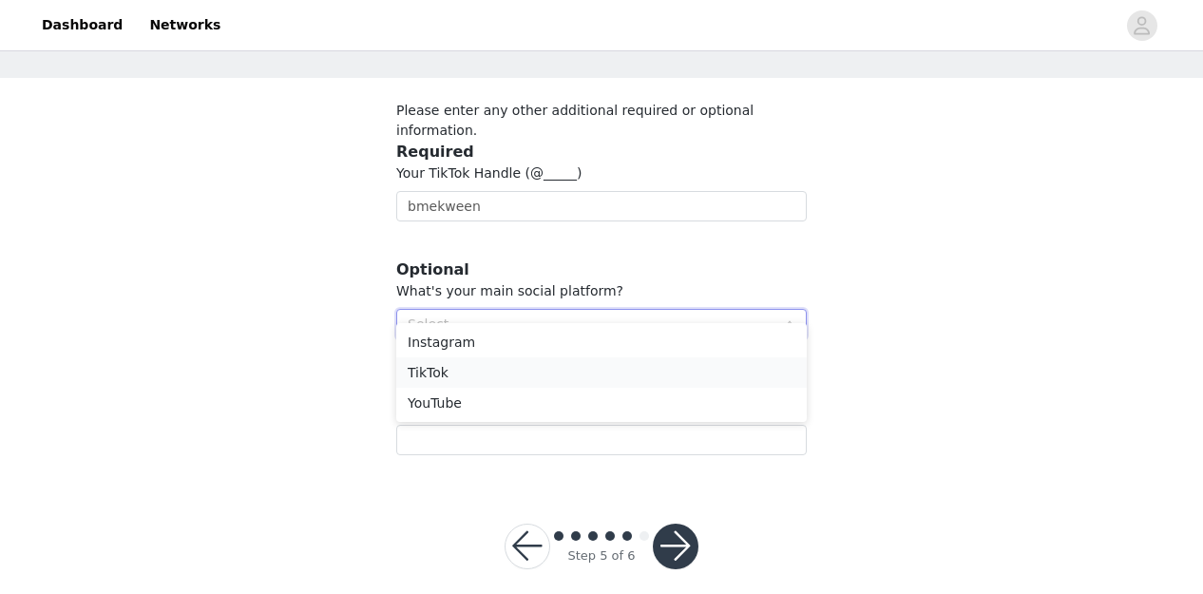
click at [498, 378] on li "TikTok" at bounding box center [601, 372] width 410 height 30
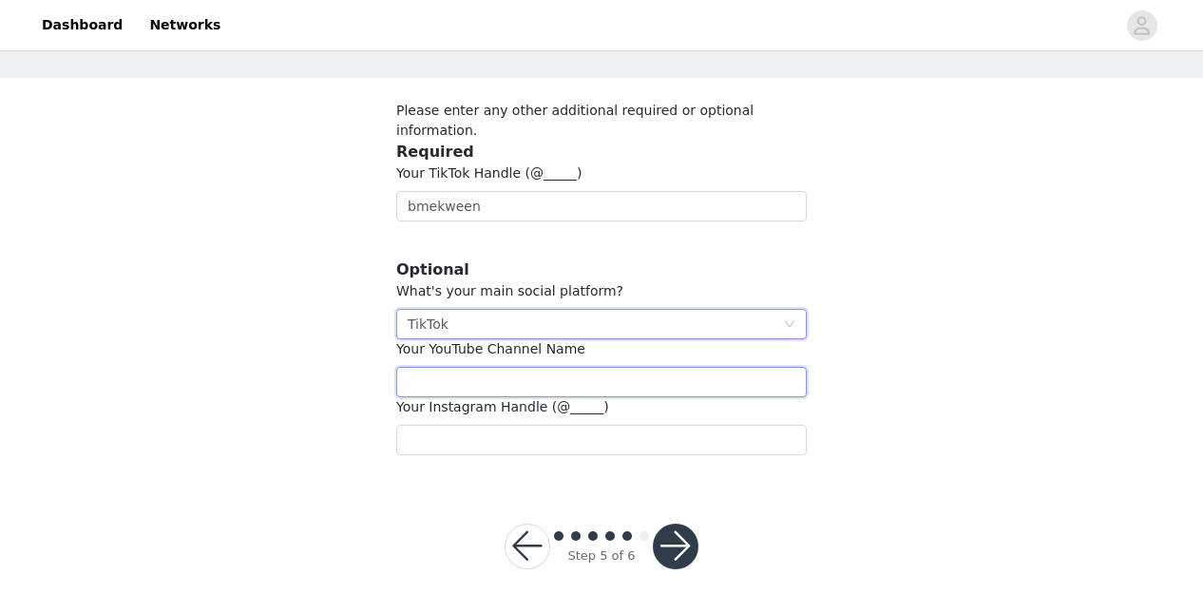
click at [514, 367] on input "text" at bounding box center [601, 382] width 410 height 30
type input "bmekween"
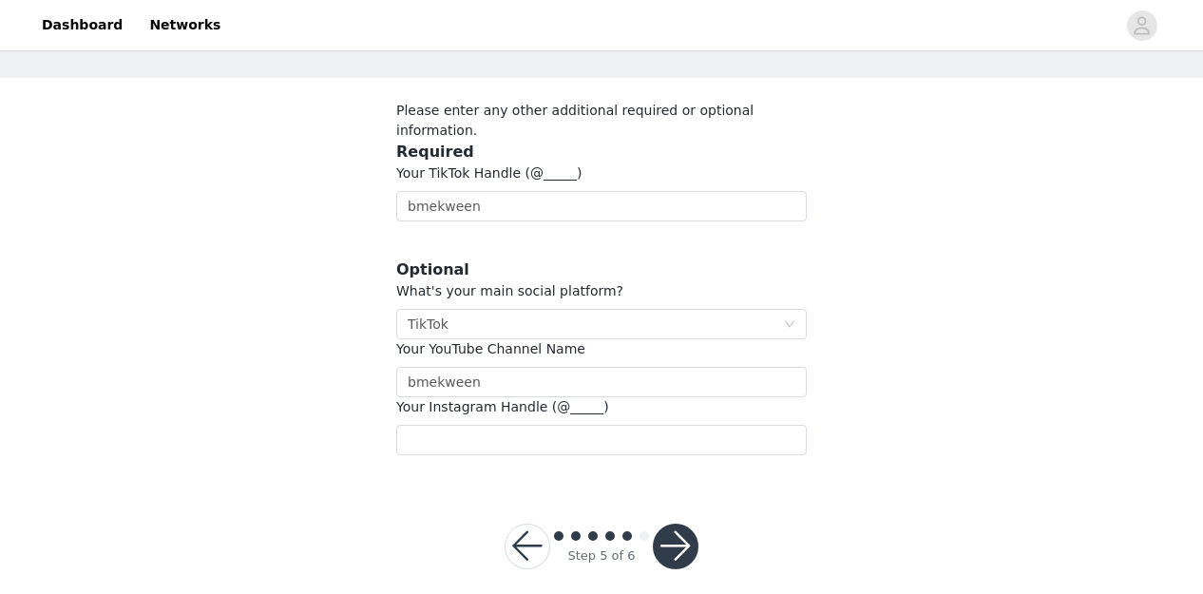
click at [673, 525] on button "button" at bounding box center [676, 546] width 46 height 46
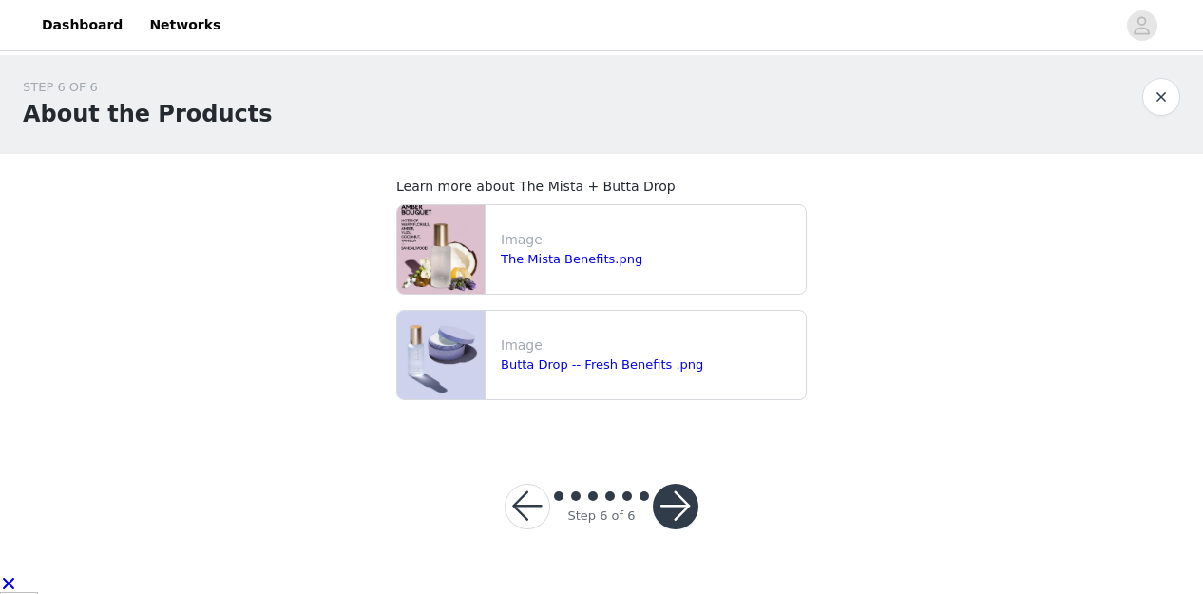
click at [674, 495] on button "button" at bounding box center [676, 506] width 46 height 46
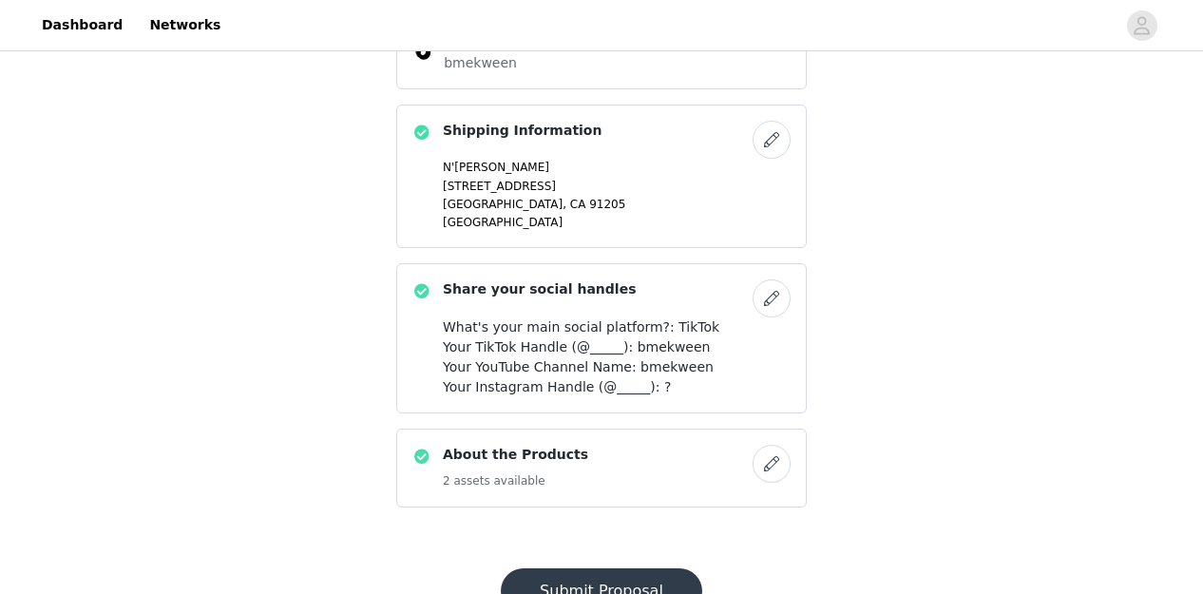
scroll to position [1111, 0]
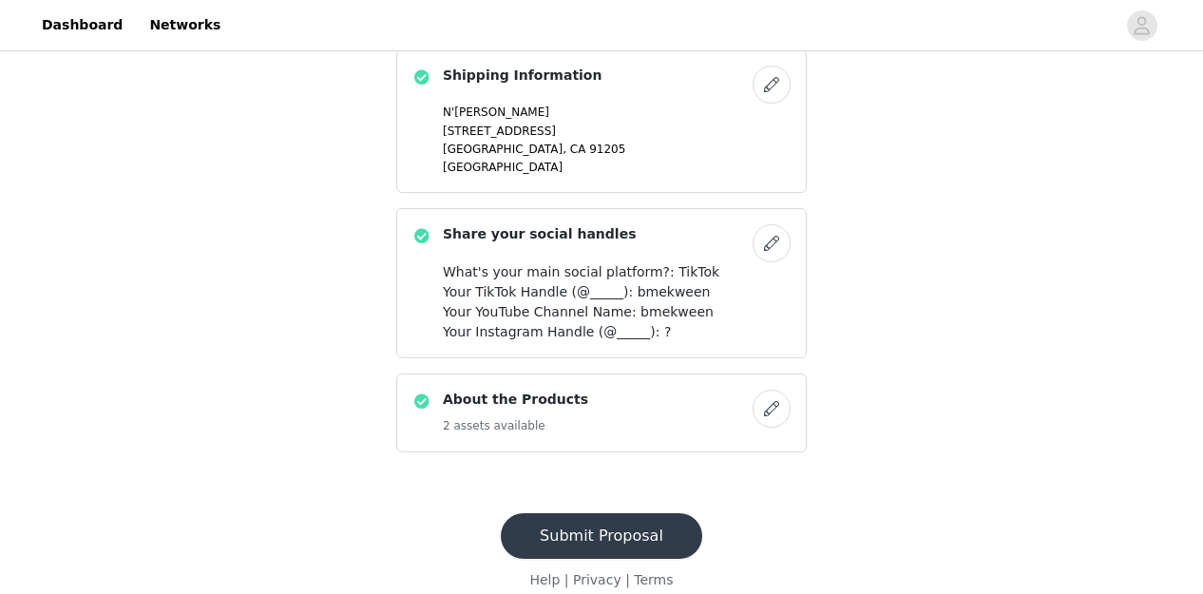
click at [612, 513] on button "Submit Proposal" at bounding box center [601, 536] width 201 height 46
